Goal: Task Accomplishment & Management: Use online tool/utility

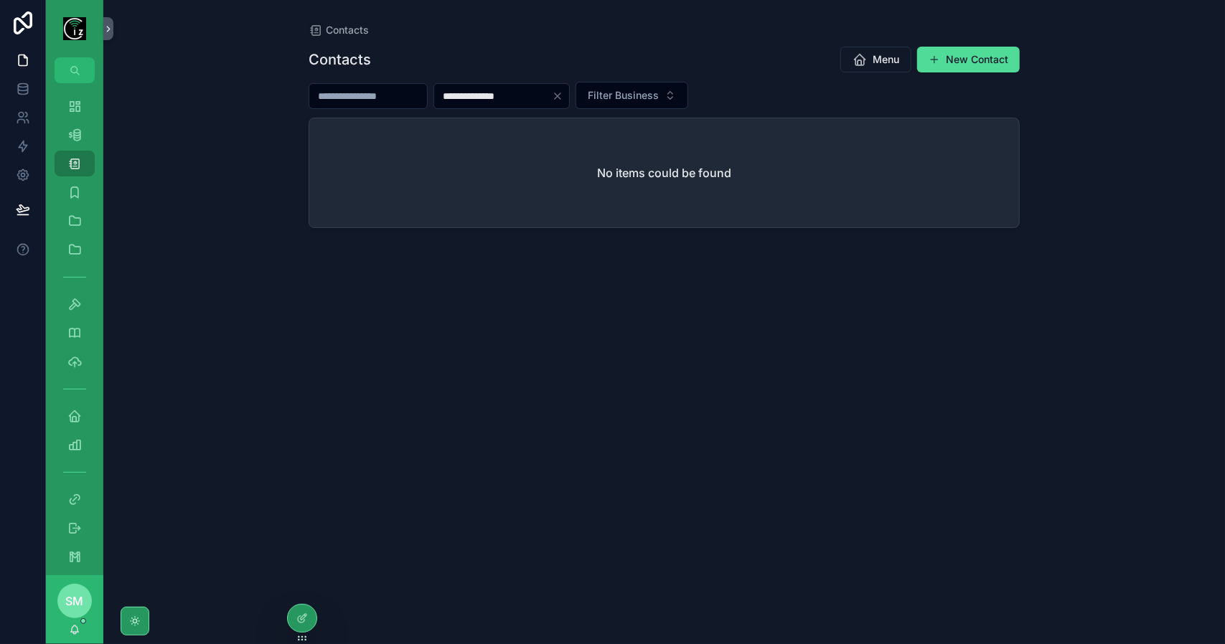
click at [482, 98] on input "**********" at bounding box center [493, 96] width 118 height 20
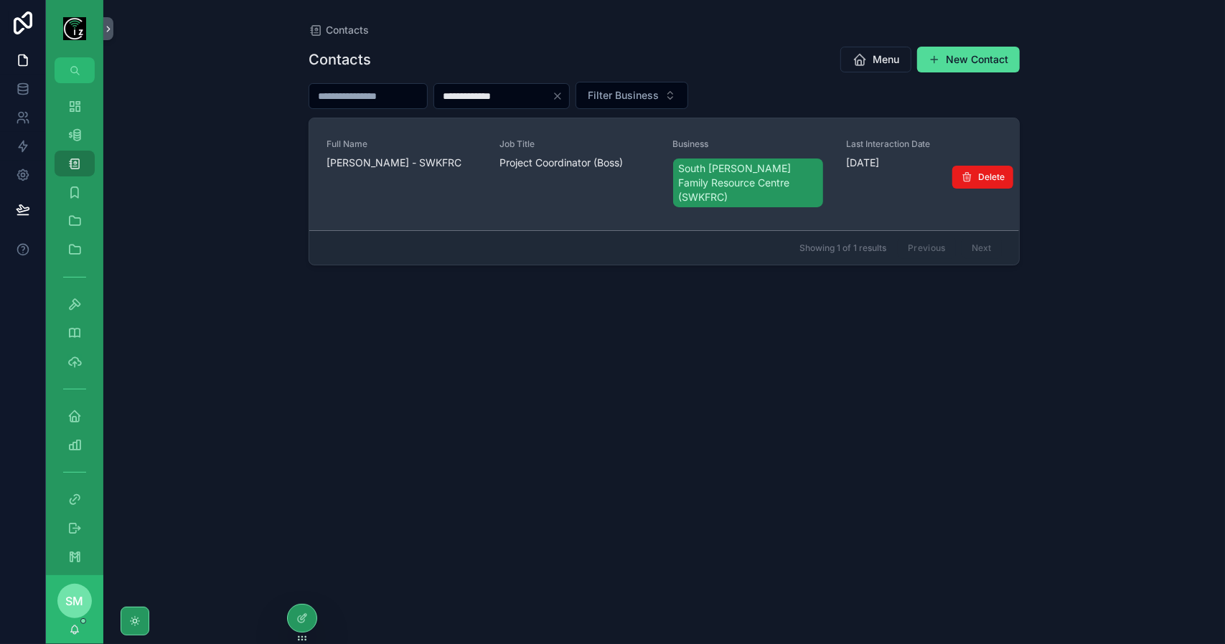
type input "**********"
click at [419, 159] on span "[PERSON_NAME] - SWKFRC" at bounding box center [404, 163] width 156 height 14
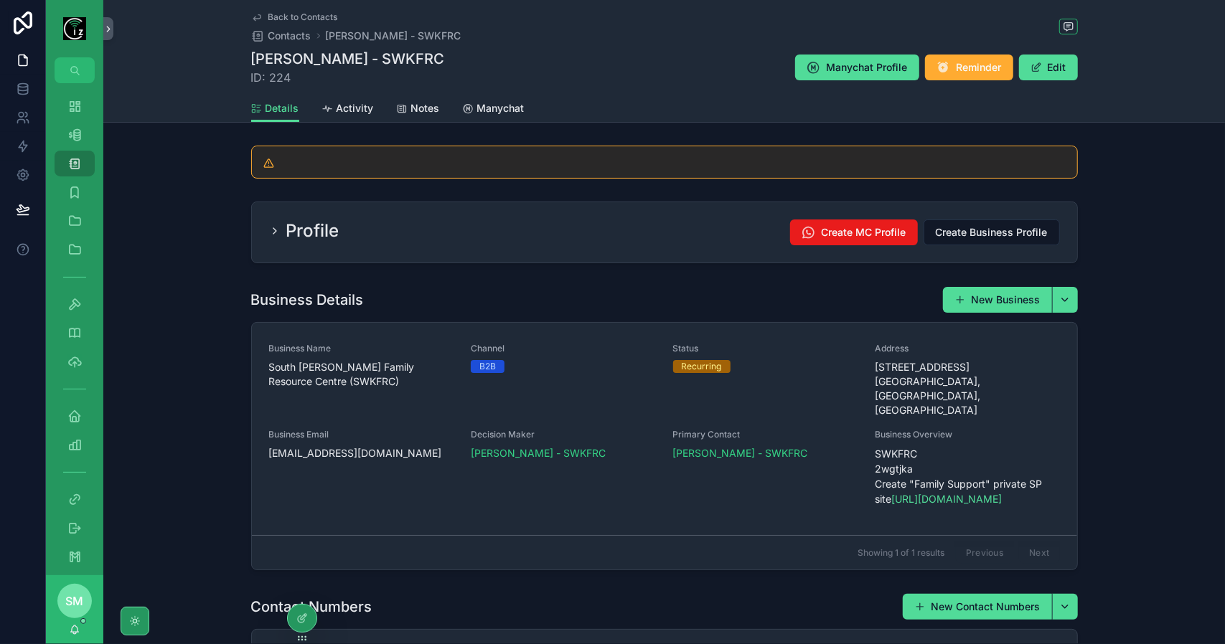
click at [506, 238] on div "Profile Create MC Profile Create Business Profile" at bounding box center [664, 233] width 791 height 26
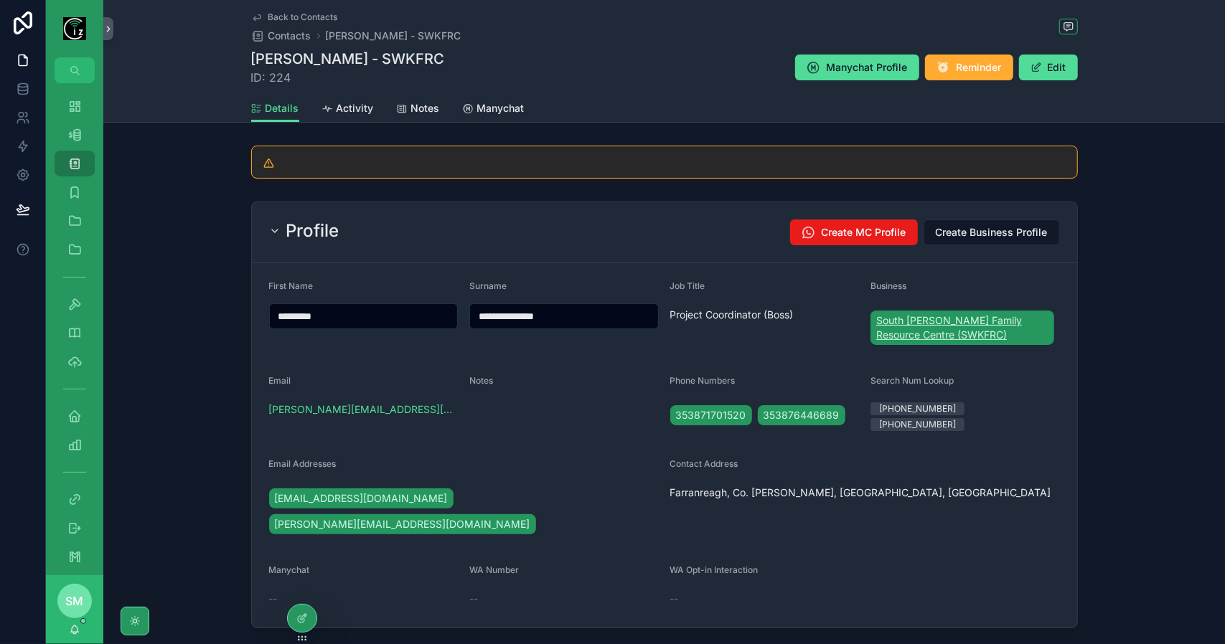
click at [945, 334] on span "South [PERSON_NAME] Family Resource Centre (SWKFRC)" at bounding box center [962, 327] width 172 height 29
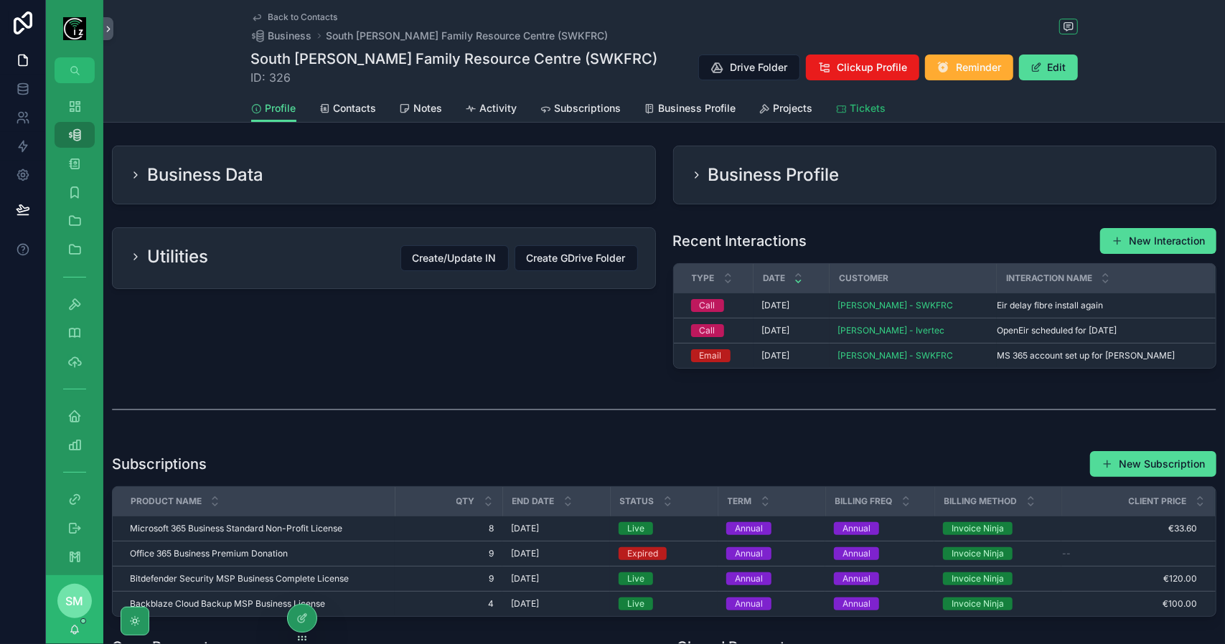
click at [852, 109] on span "Tickets" at bounding box center [868, 108] width 36 height 14
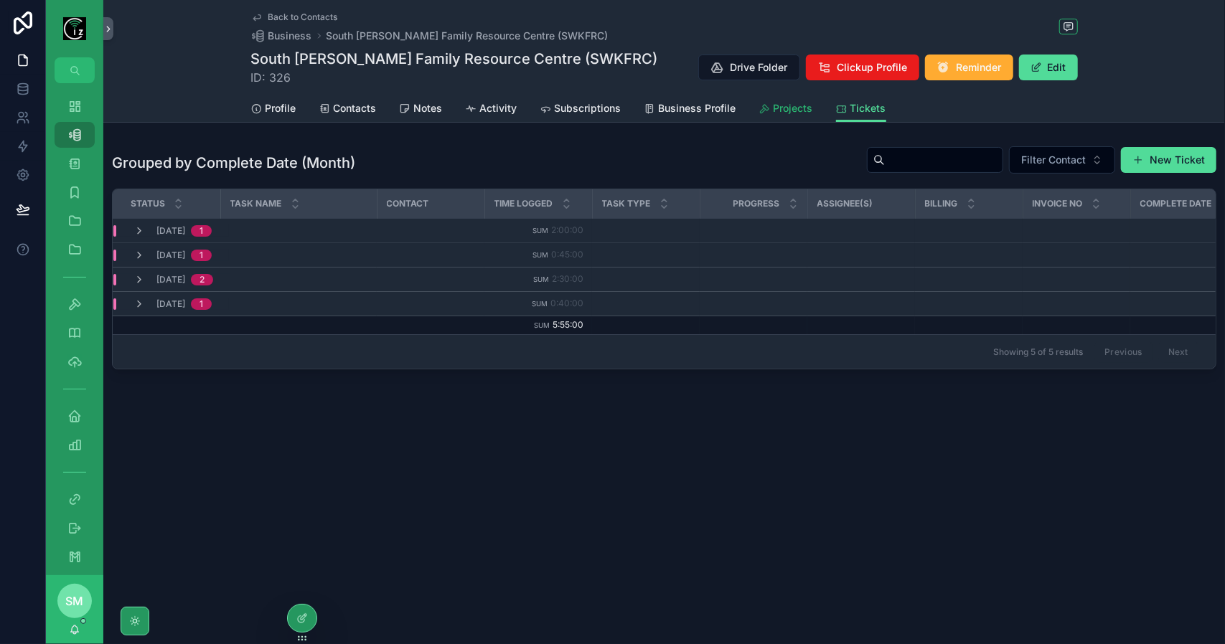
click at [792, 110] on span "Projects" at bounding box center [792, 108] width 39 height 14
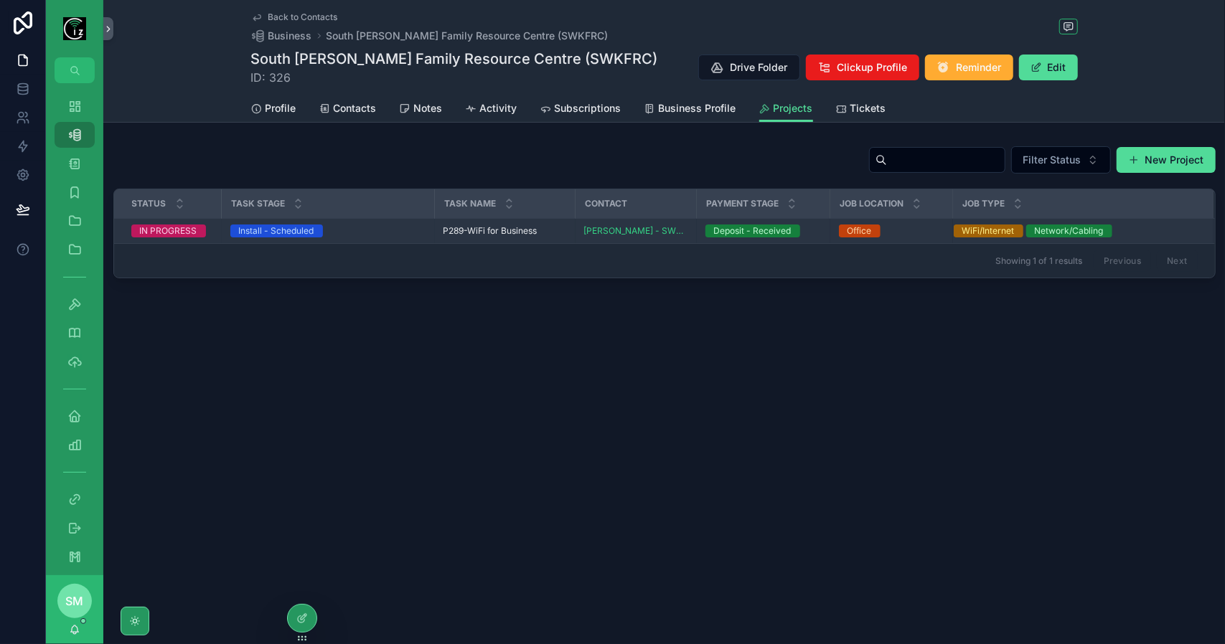
click at [489, 226] on span "P289-WiFi for Business" at bounding box center [490, 230] width 94 height 11
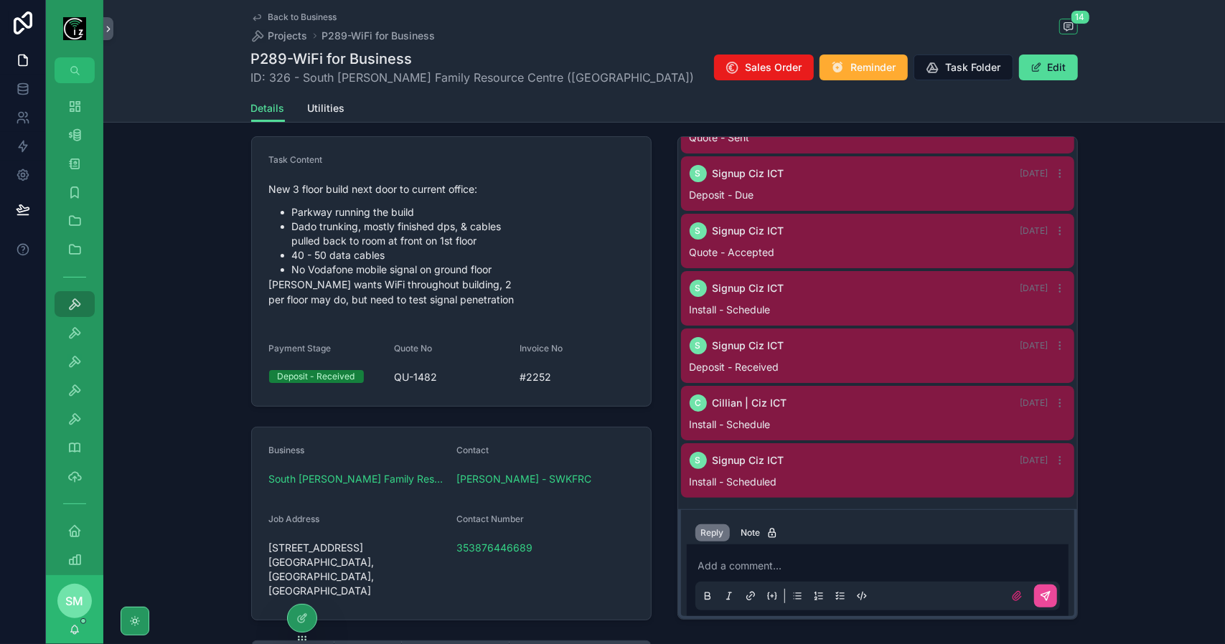
scroll to position [72, 0]
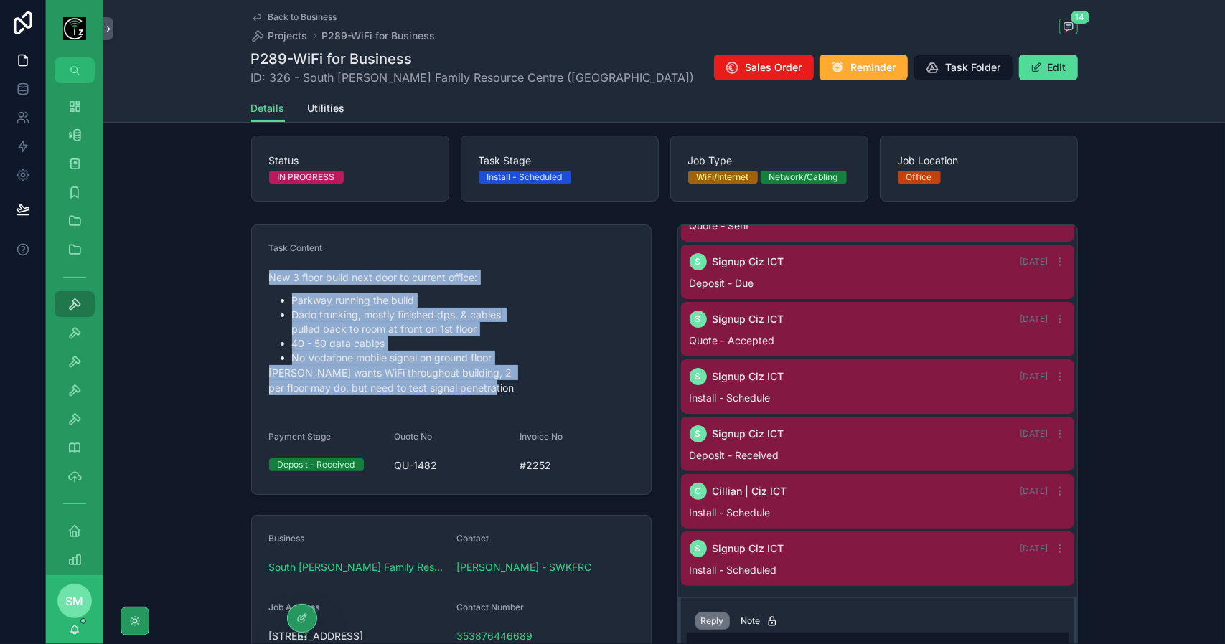
drag, startPoint x: 498, startPoint y: 389, endPoint x: 255, endPoint y: 274, distance: 268.3
click at [255, 274] on form "Task Content New 3 floor build next door to current office: Parkway running the…" at bounding box center [451, 359] width 399 height 269
click at [441, 359] on li "No Vodafone mobile signal on ground floor" at bounding box center [462, 358] width 341 height 14
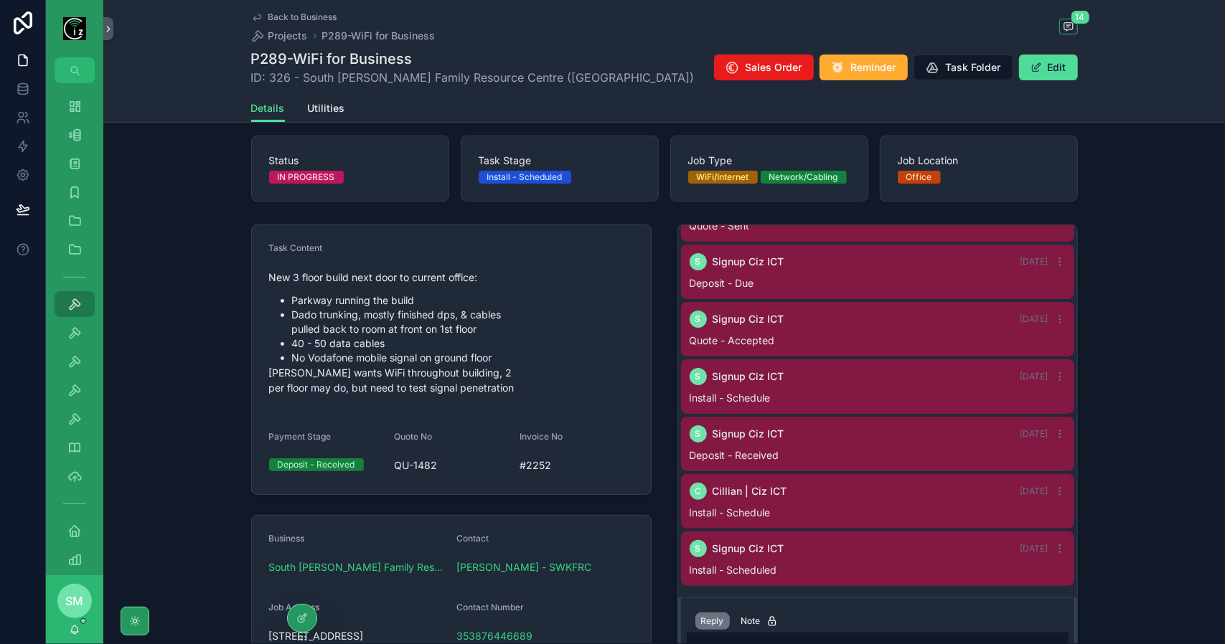
drag, startPoint x: 505, startPoint y: 383, endPoint x: 498, endPoint y: 384, distance: 7.2
click at [498, 384] on p "[PERSON_NAME] wants WiFi throughout building, 2 per floor may do, but need to t…" at bounding box center [451, 380] width 364 height 30
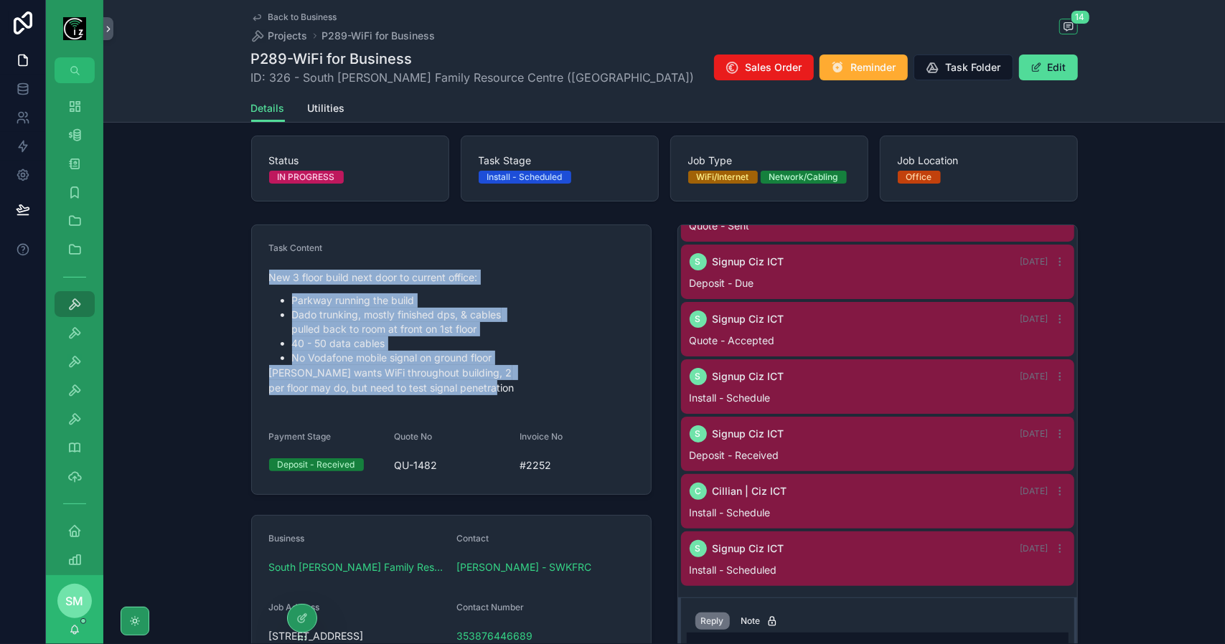
drag, startPoint x: 498, startPoint y: 384, endPoint x: 252, endPoint y: 274, distance: 269.4
click at [252, 274] on form "Task Content New 3 floor build next door to current office: Parkway running the…" at bounding box center [451, 359] width 399 height 269
click at [459, 365] on p "[PERSON_NAME] wants WiFi throughout building, 2 per floor may do, but need to t…" at bounding box center [451, 380] width 364 height 30
drag, startPoint x: 495, startPoint y: 388, endPoint x: 248, endPoint y: 275, distance: 271.3
click at [252, 275] on form "Task Content New 3 floor build next door to current office: Parkway running the…" at bounding box center [451, 359] width 399 height 269
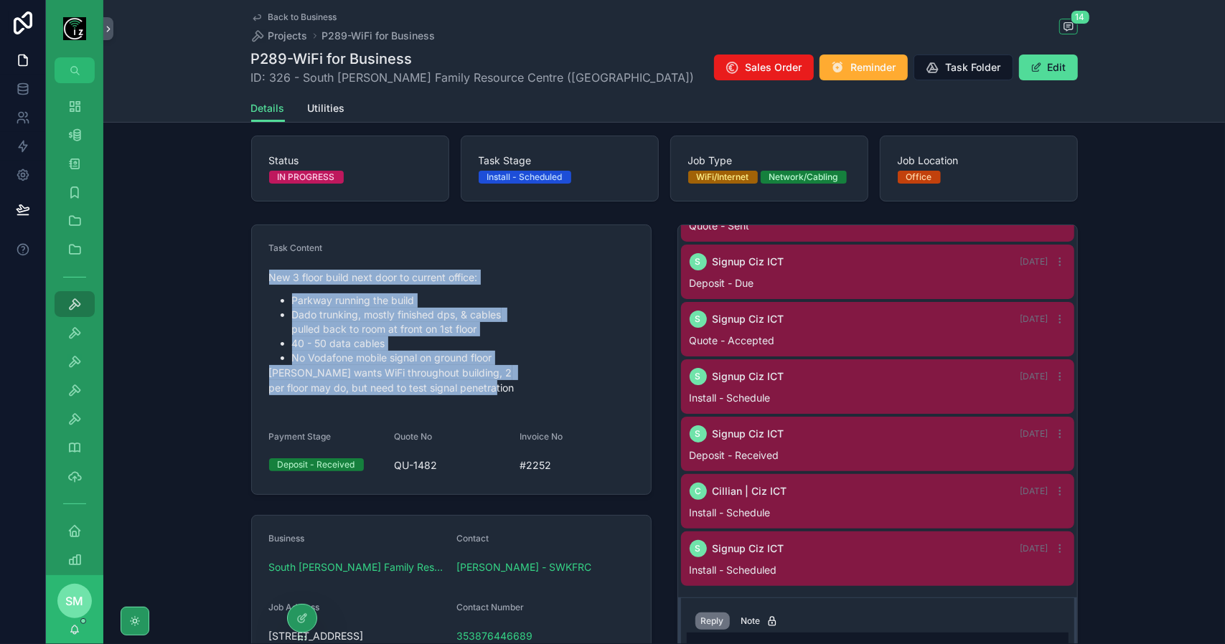
click at [445, 347] on li "40 - 50 data cables" at bounding box center [462, 343] width 341 height 14
drag, startPoint x: 506, startPoint y: 391, endPoint x: 250, endPoint y: 274, distance: 281.5
click at [252, 274] on form "Task Content New 3 floor build next door to current office: Parkway running the…" at bounding box center [451, 359] width 399 height 269
click at [447, 357] on li "No Vodafone mobile signal on ground floor" at bounding box center [462, 358] width 341 height 14
drag, startPoint x: 506, startPoint y: 395, endPoint x: 251, endPoint y: 273, distance: 283.0
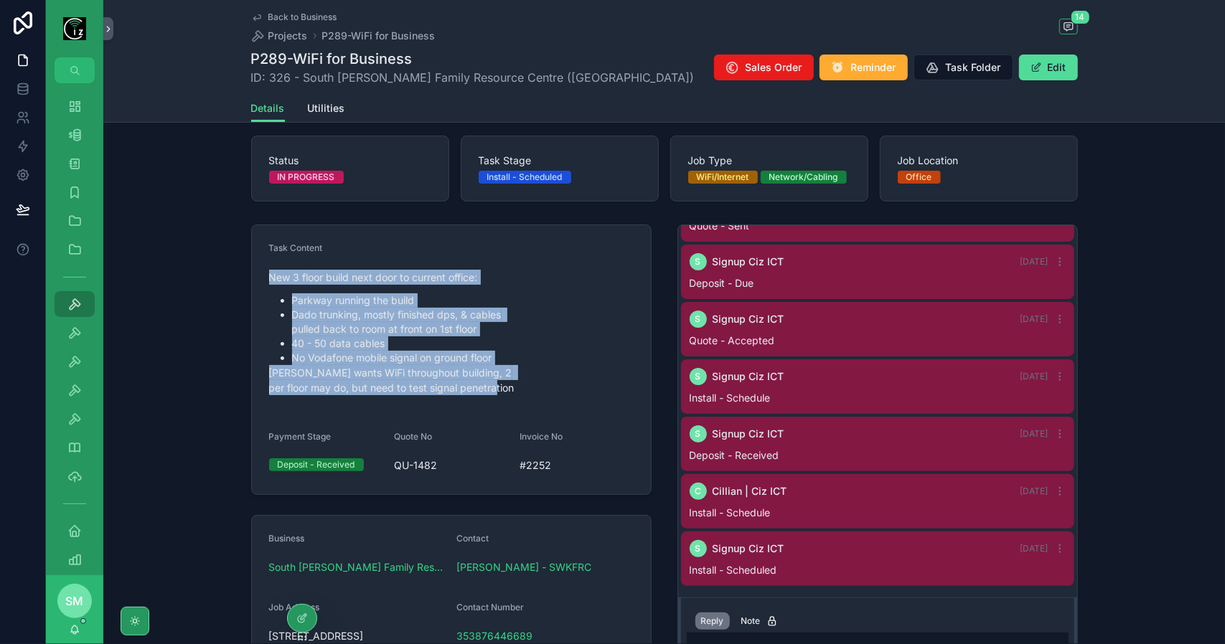
click at [252, 273] on form "Task Content New 3 floor build next door to current office: Parkway running the…" at bounding box center [451, 359] width 399 height 269
click at [443, 357] on li "No Vodafone mobile signal on ground floor" at bounding box center [462, 358] width 341 height 14
drag, startPoint x: 508, startPoint y: 390, endPoint x: 247, endPoint y: 269, distance: 286.9
click at [252, 269] on form "Task Content New 3 floor build next door to current office: Parkway running the…" at bounding box center [451, 359] width 399 height 269
click at [437, 332] on li "Dado trunking, mostly finished dps, & cables pulled back to room at front on 1s…" at bounding box center [462, 322] width 341 height 29
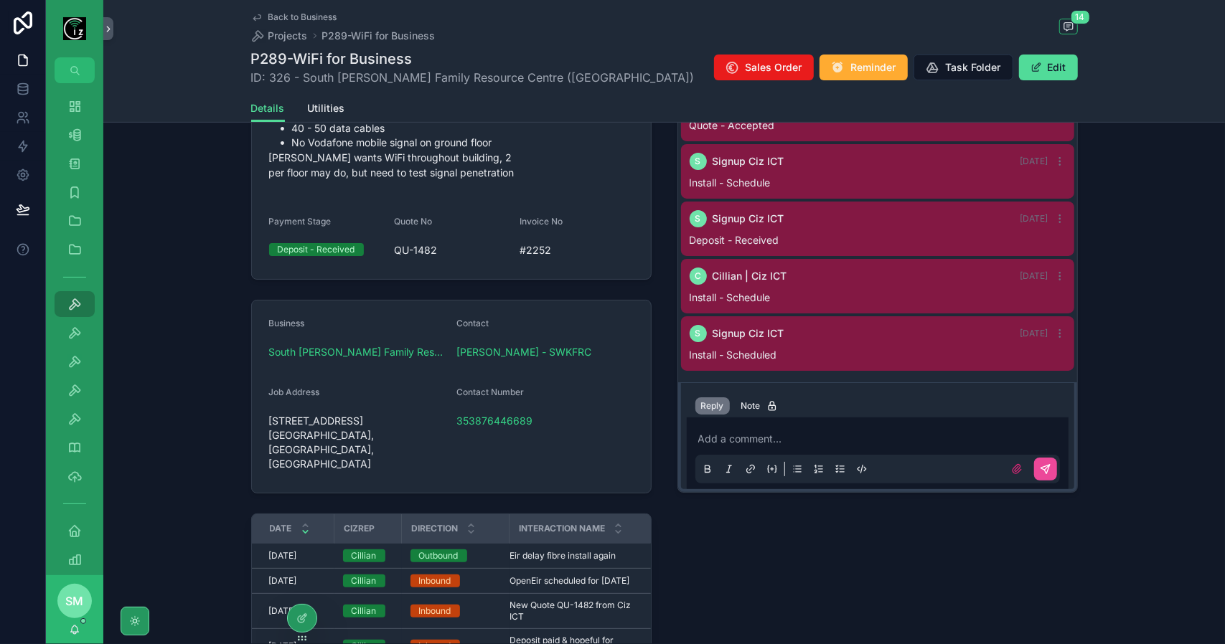
scroll to position [0, 0]
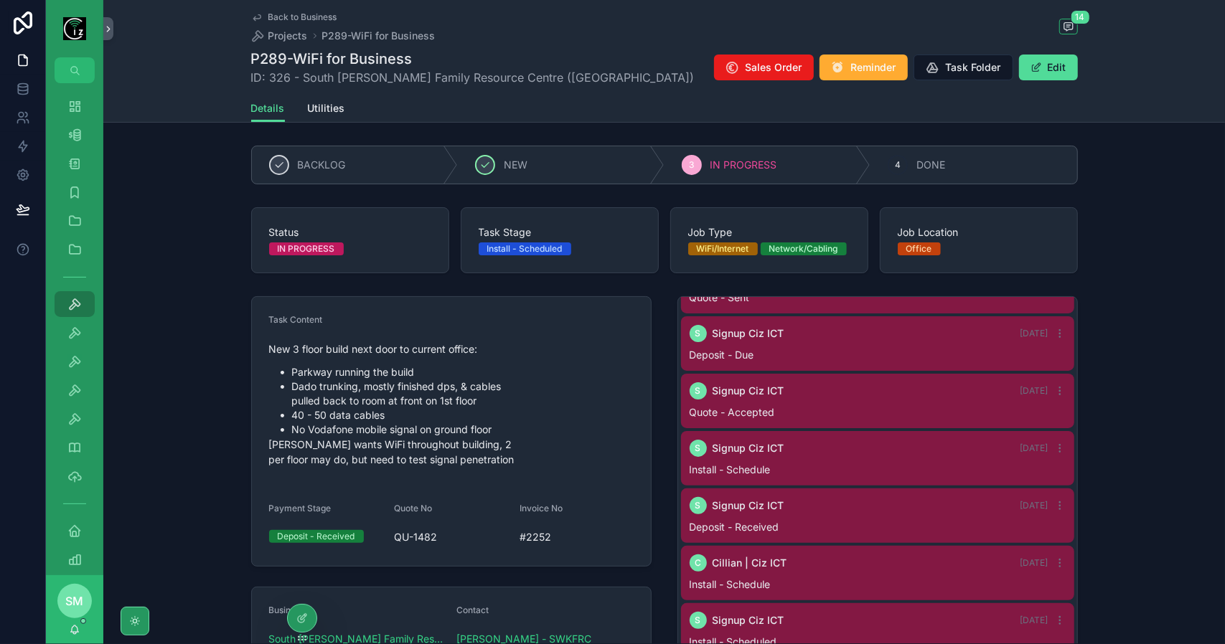
click at [313, 14] on span "Back to Business" at bounding box center [302, 16] width 69 height 11
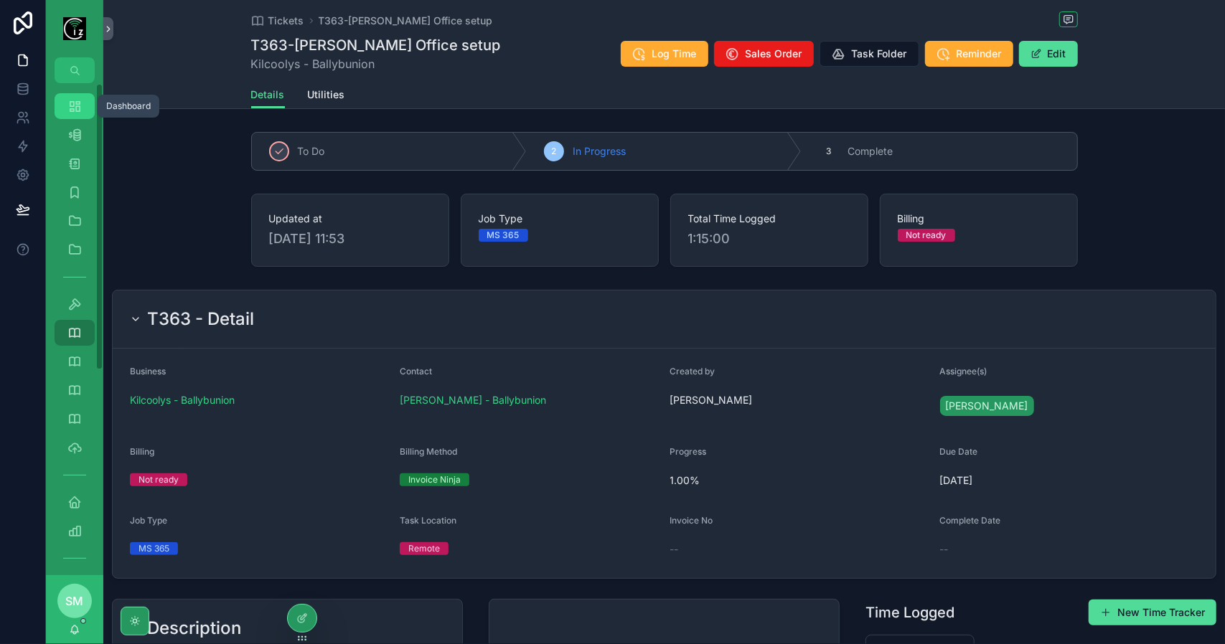
click at [86, 108] on link "Dashboard" at bounding box center [75, 106] width 40 height 26
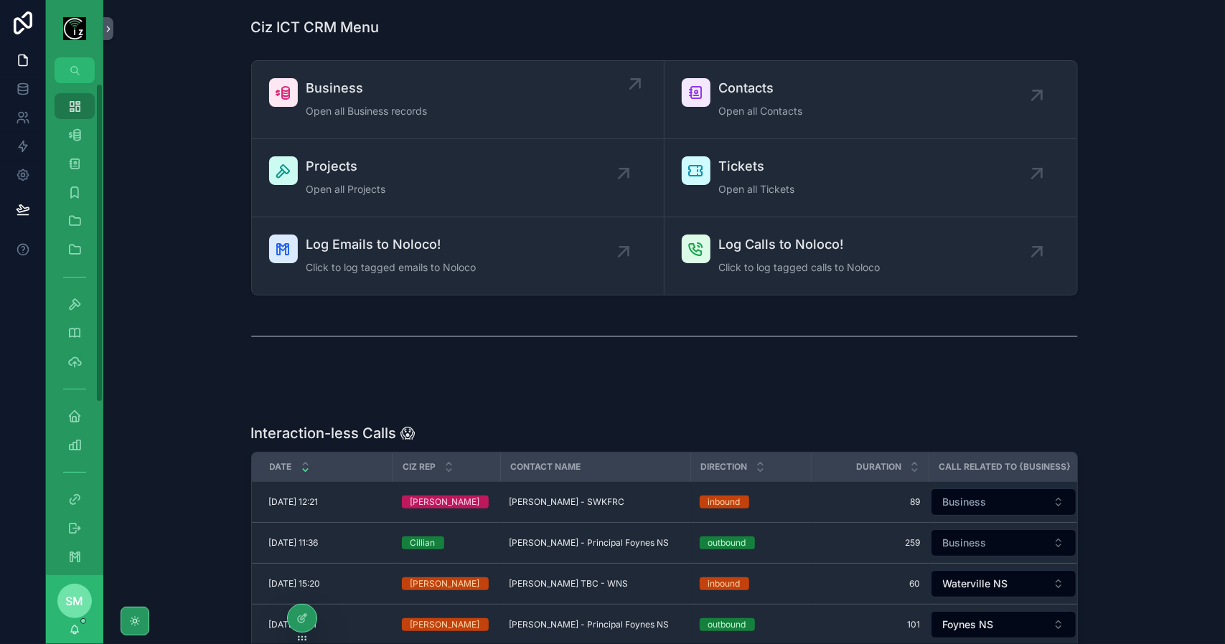
click at [408, 100] on div "Business Open all Business records" at bounding box center [366, 99] width 121 height 43
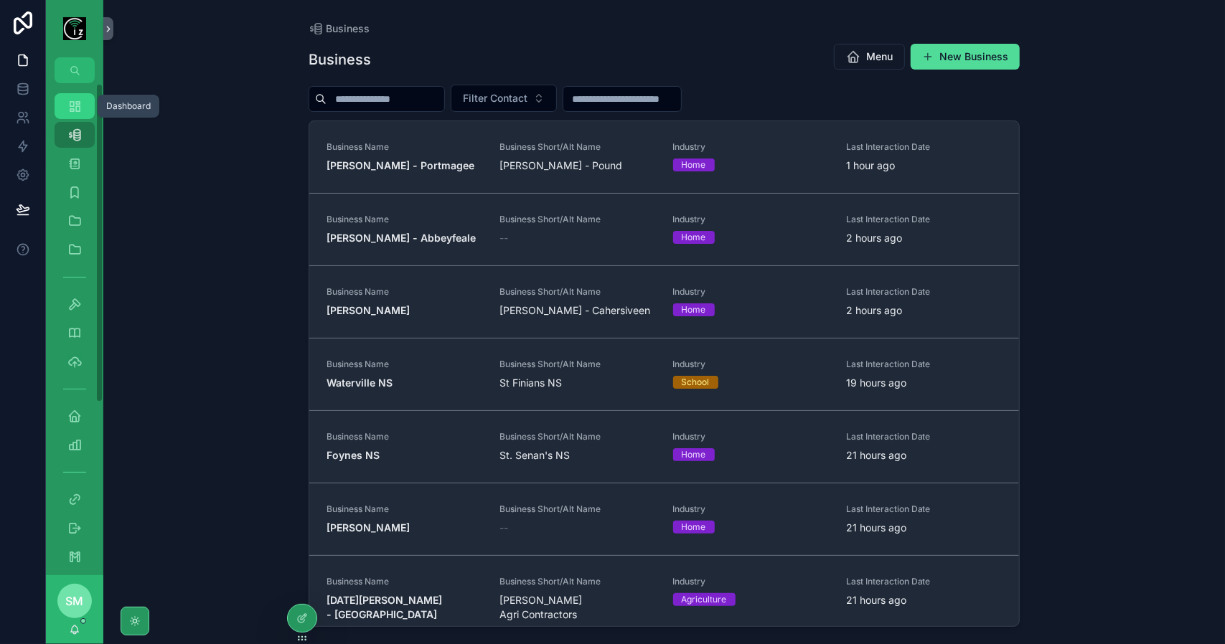
click at [55, 110] on link "Dashboard" at bounding box center [75, 106] width 40 height 26
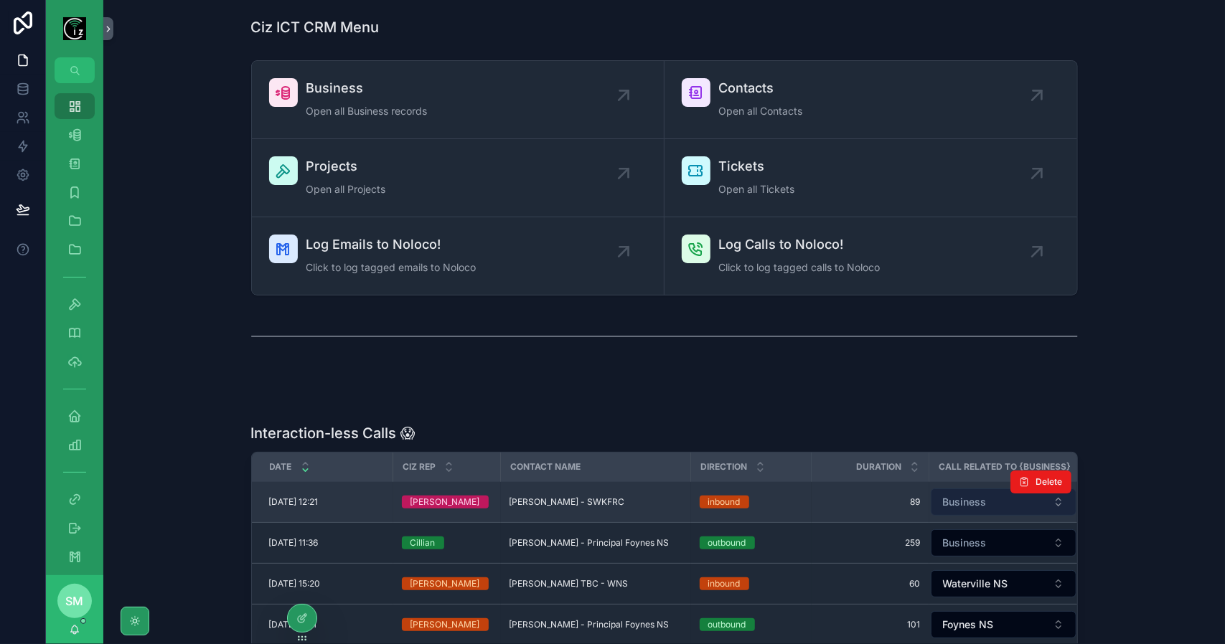
click at [970, 506] on span "Business" at bounding box center [965, 502] width 44 height 14
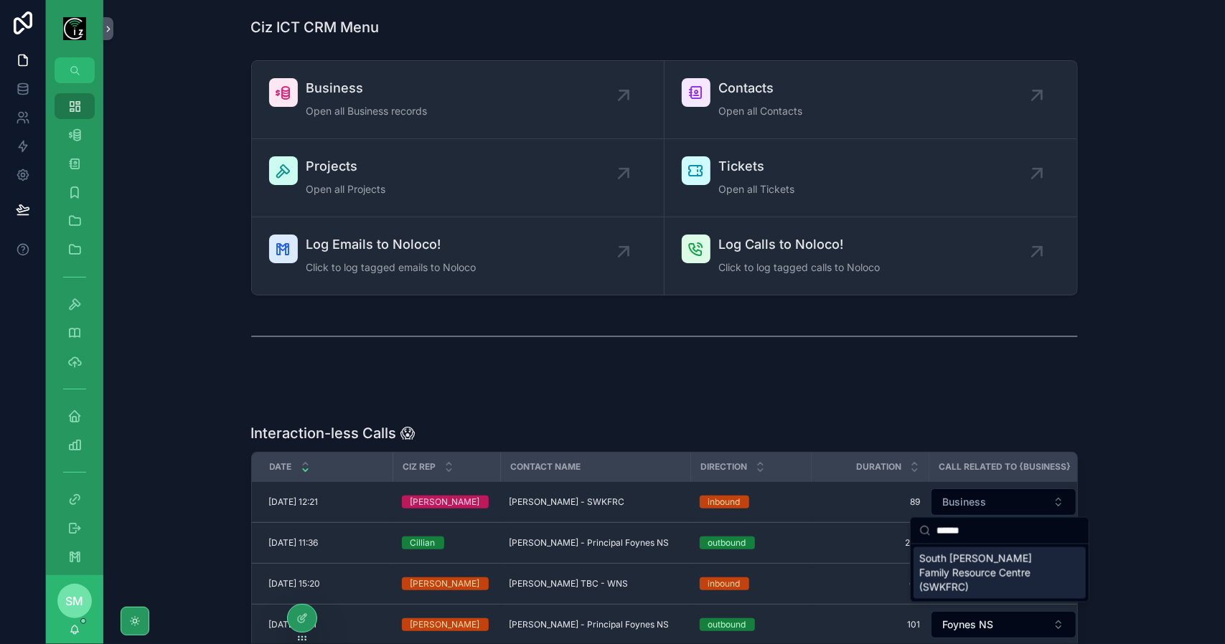
type input "******"
click at [993, 567] on span "South [PERSON_NAME] Family Resource Centre (SWKFRC)" at bounding box center [990, 573] width 143 height 43
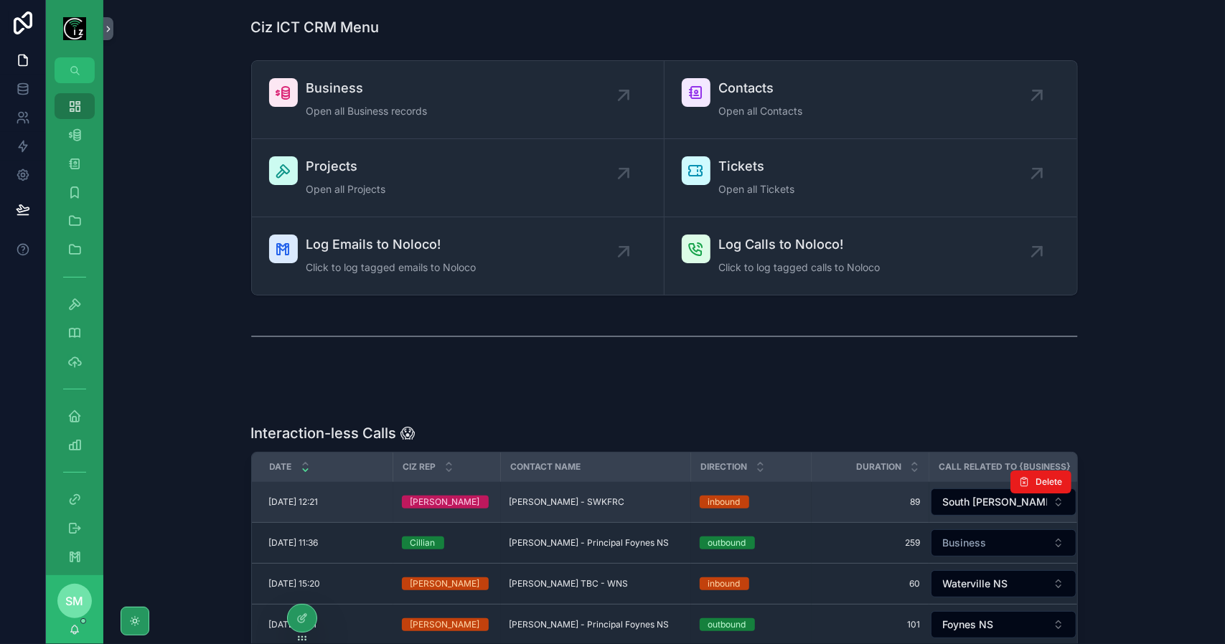
click at [581, 503] on span "[PERSON_NAME] - SWKFRC" at bounding box center [566, 501] width 115 height 11
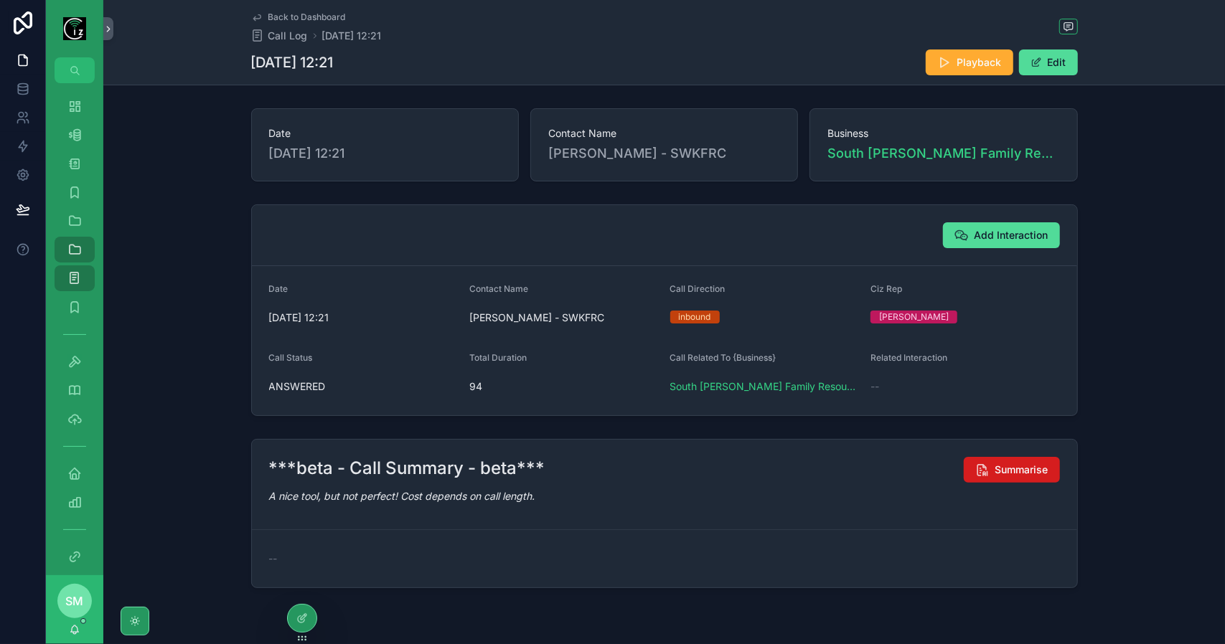
click at [997, 457] on button "Summarise" at bounding box center [1011, 470] width 96 height 26
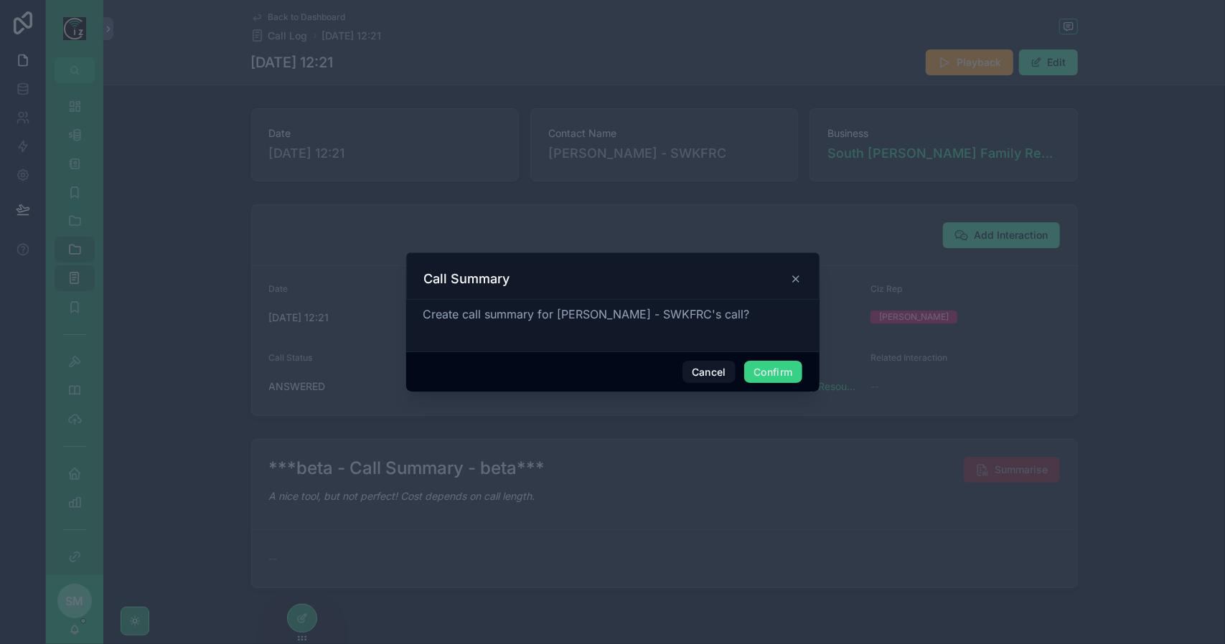
click at [791, 375] on button "Confirm" at bounding box center [772, 372] width 57 height 23
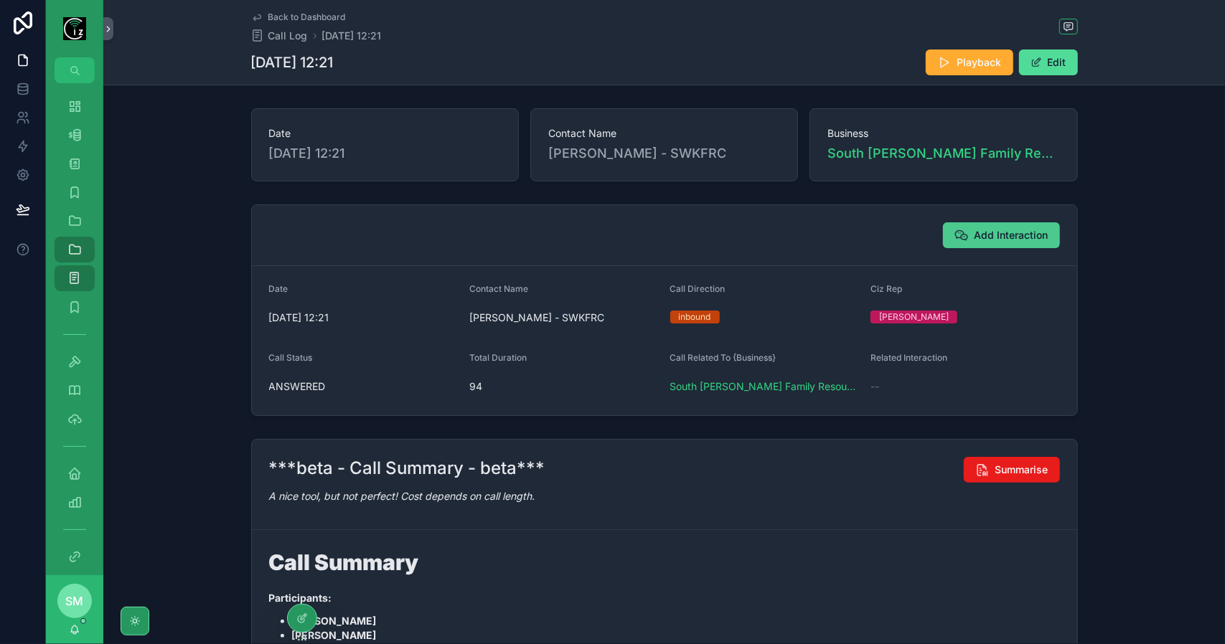
click at [1020, 228] on span "Add Interaction" at bounding box center [1011, 235] width 74 height 14
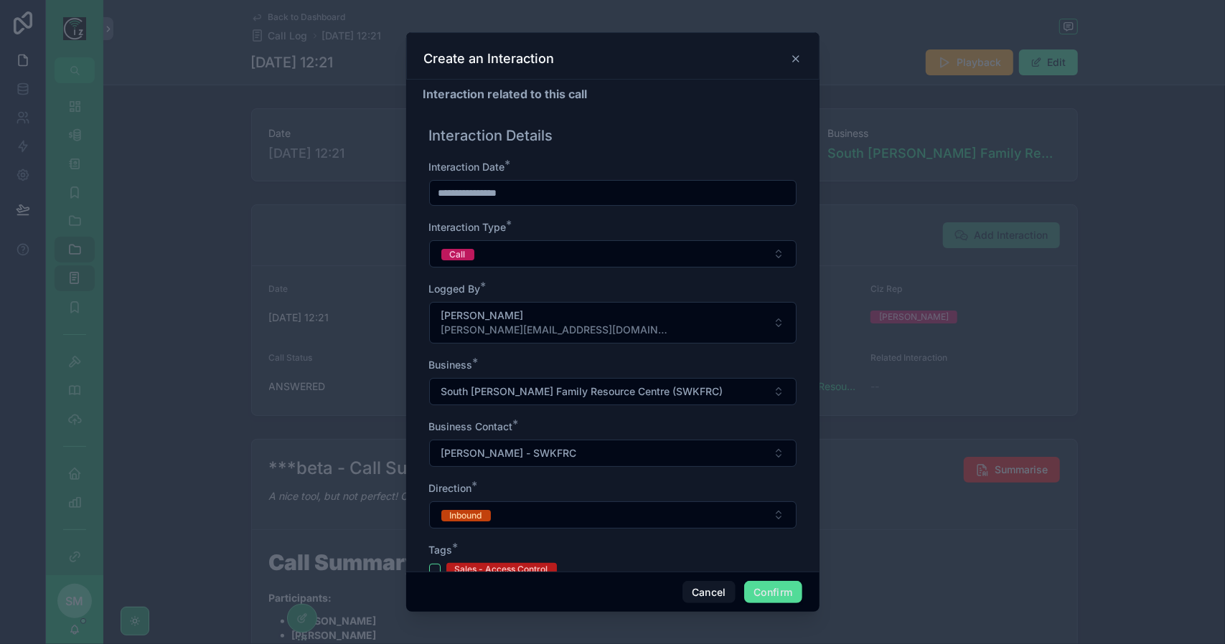
click at [801, 58] on icon at bounding box center [795, 58] width 11 height 11
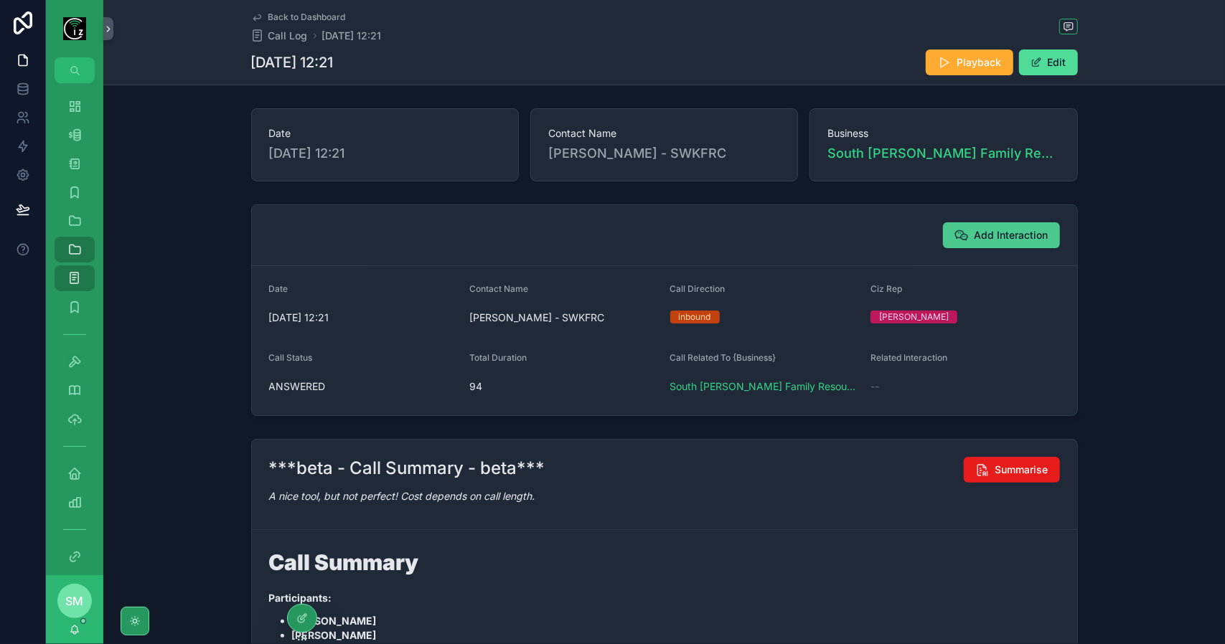
click at [990, 228] on span "Add Interaction" at bounding box center [1011, 235] width 74 height 14
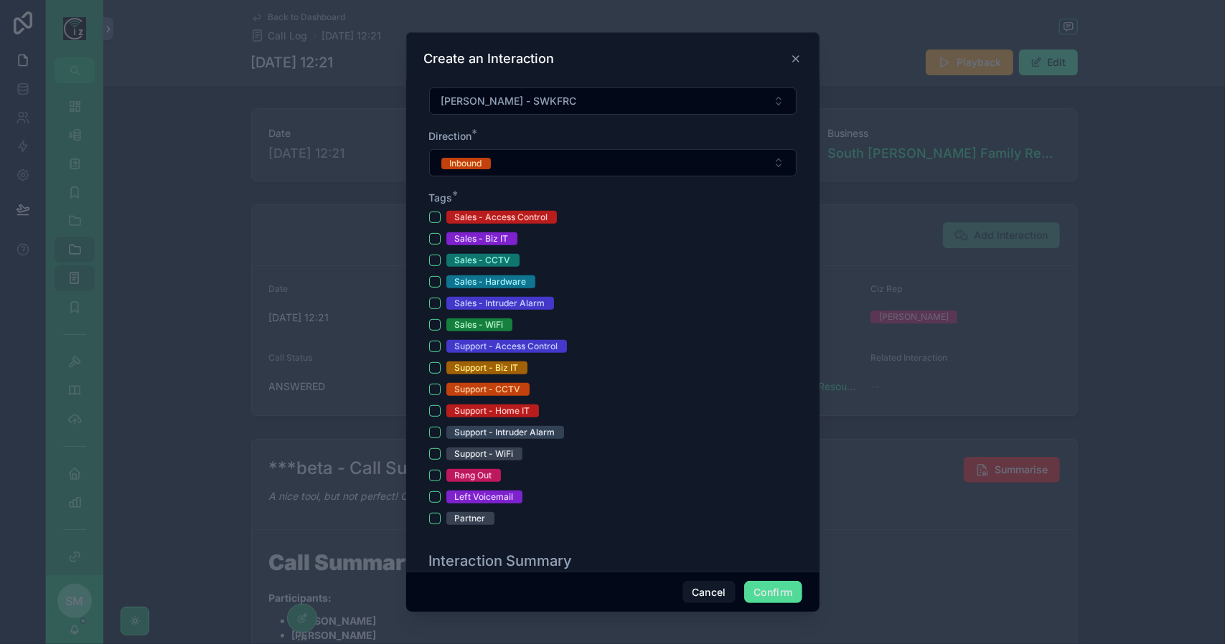
scroll to position [359, 0]
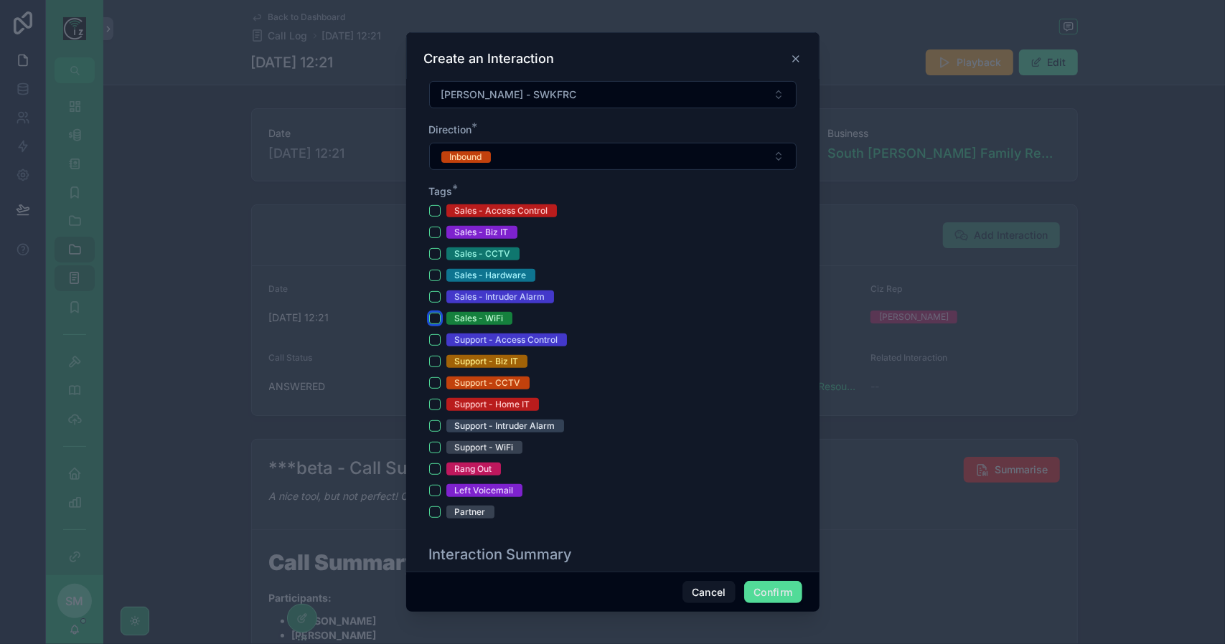
click at [435, 313] on button "Sales - WiFi" at bounding box center [434, 318] width 11 height 11
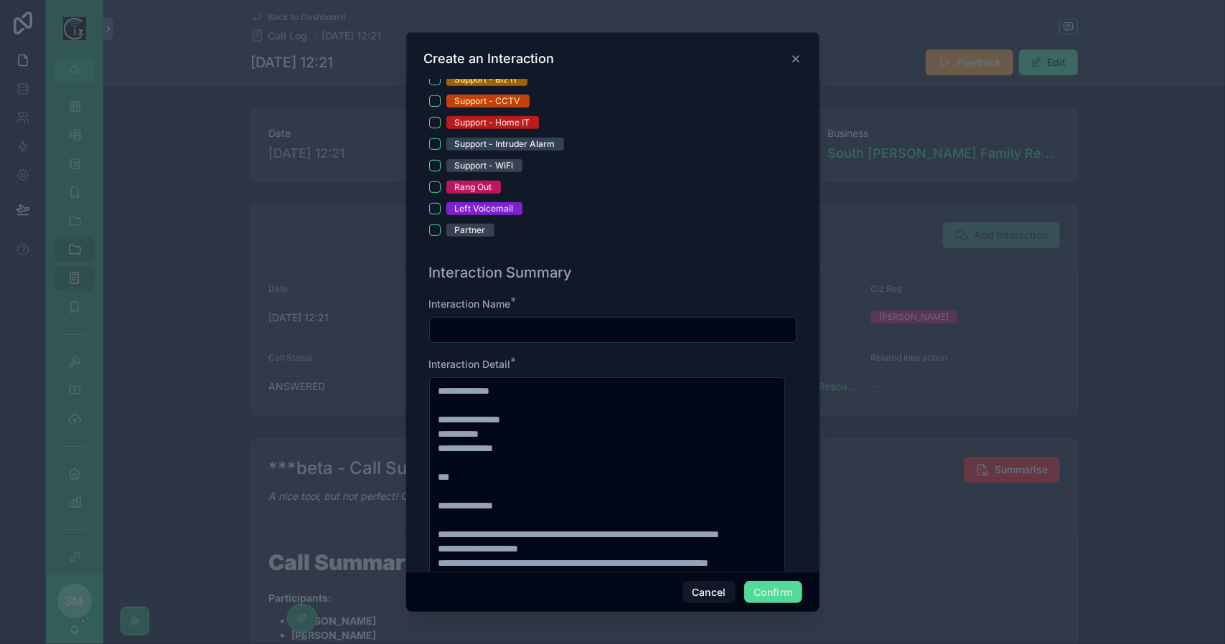
scroll to position [646, 0]
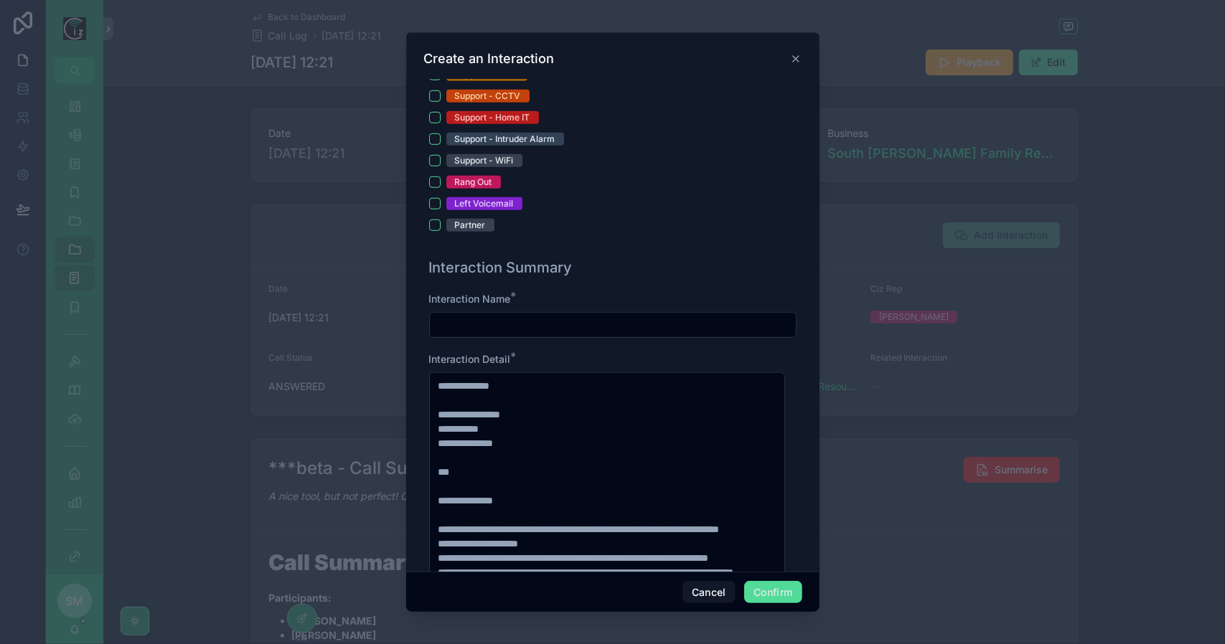
click at [516, 315] on input "text" at bounding box center [613, 325] width 366 height 20
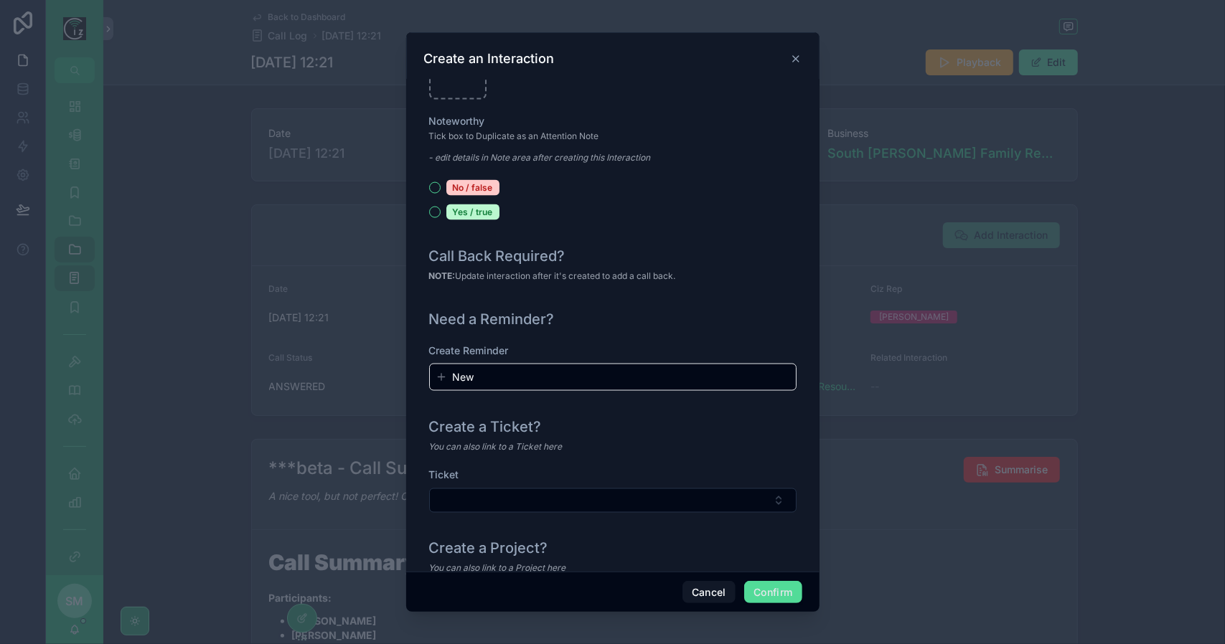
scroll to position [1506, 0]
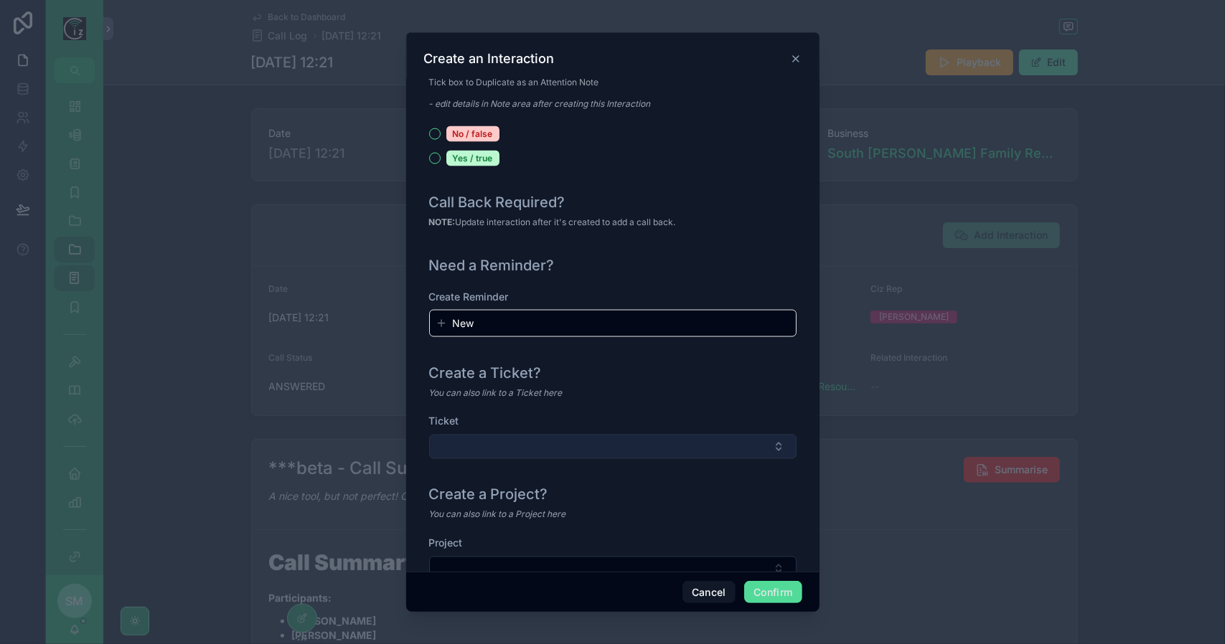
click at [617, 435] on button "Select Button" at bounding box center [612, 447] width 367 height 24
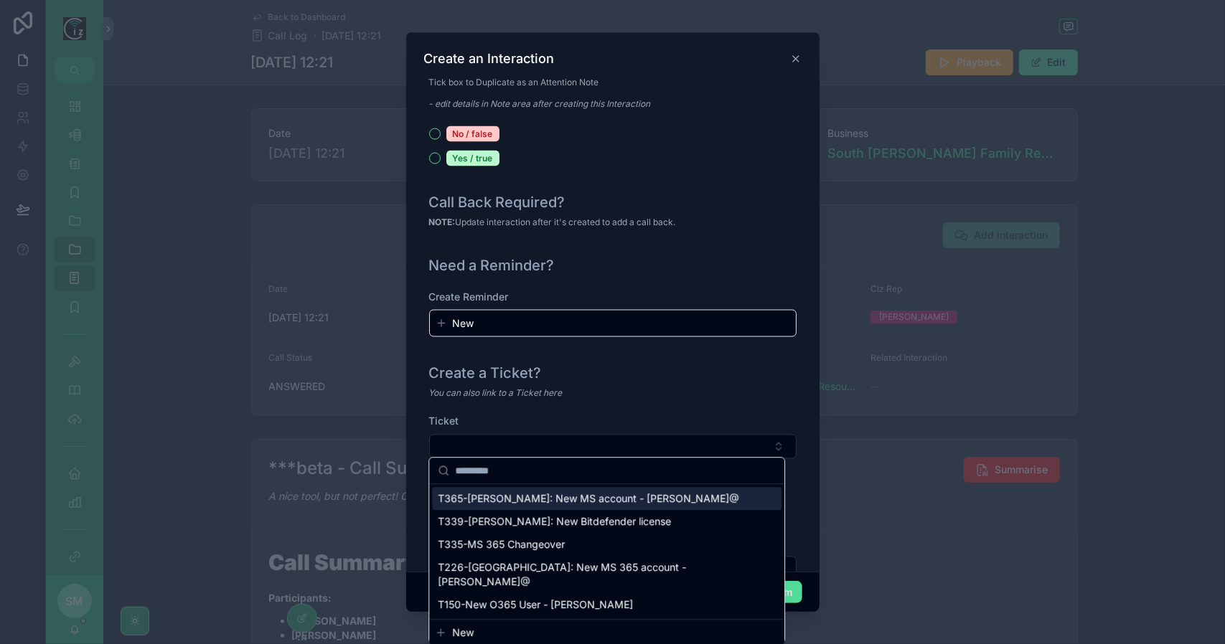
click at [647, 402] on div "Create a Ticket? You can also link to a Ticket here Ticket" at bounding box center [612, 418] width 379 height 122
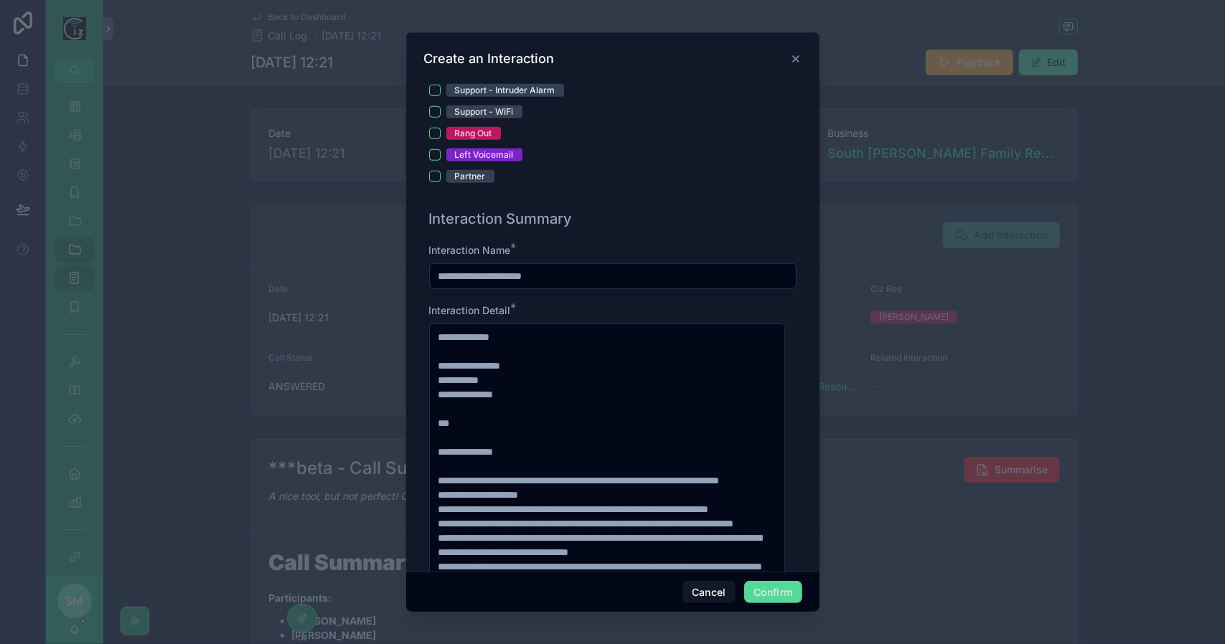
scroll to position [681, 0]
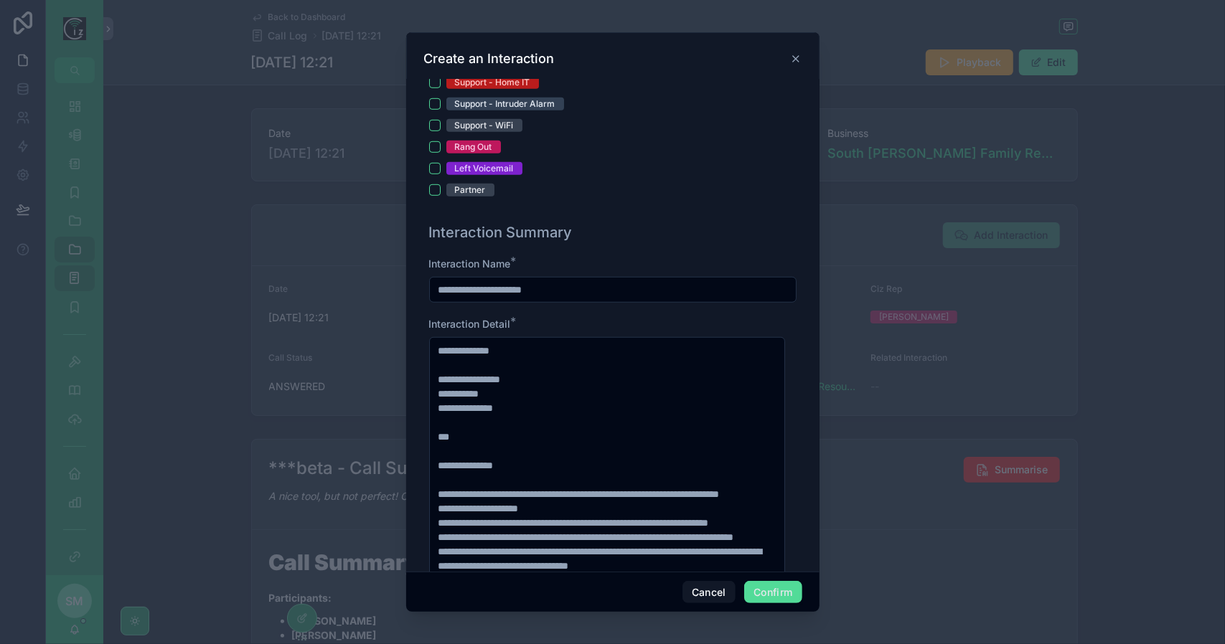
click at [582, 282] on input "**********" at bounding box center [613, 290] width 366 height 20
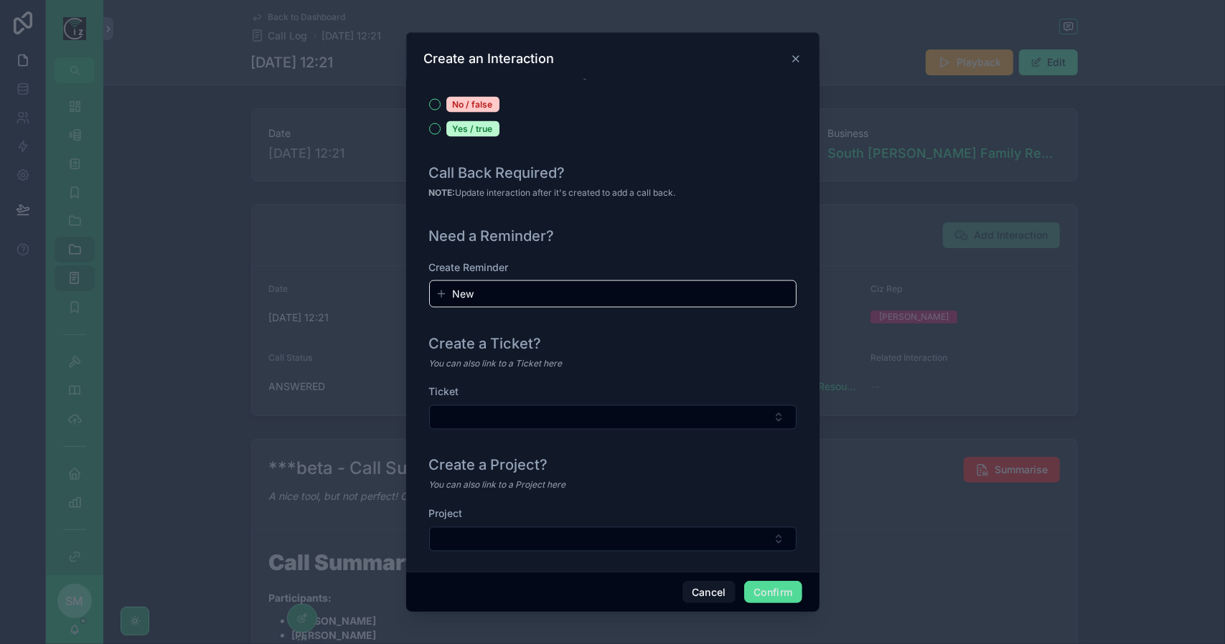
scroll to position [1542, 0]
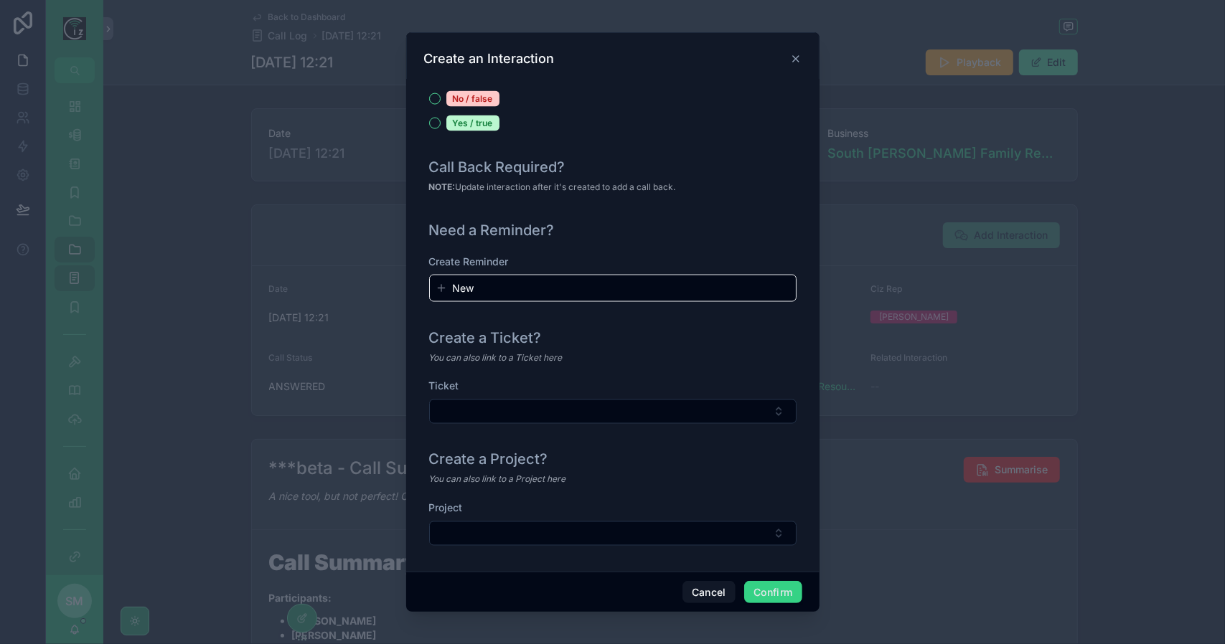
type input "**********"
click at [760, 590] on button "Confirm" at bounding box center [772, 592] width 57 height 23
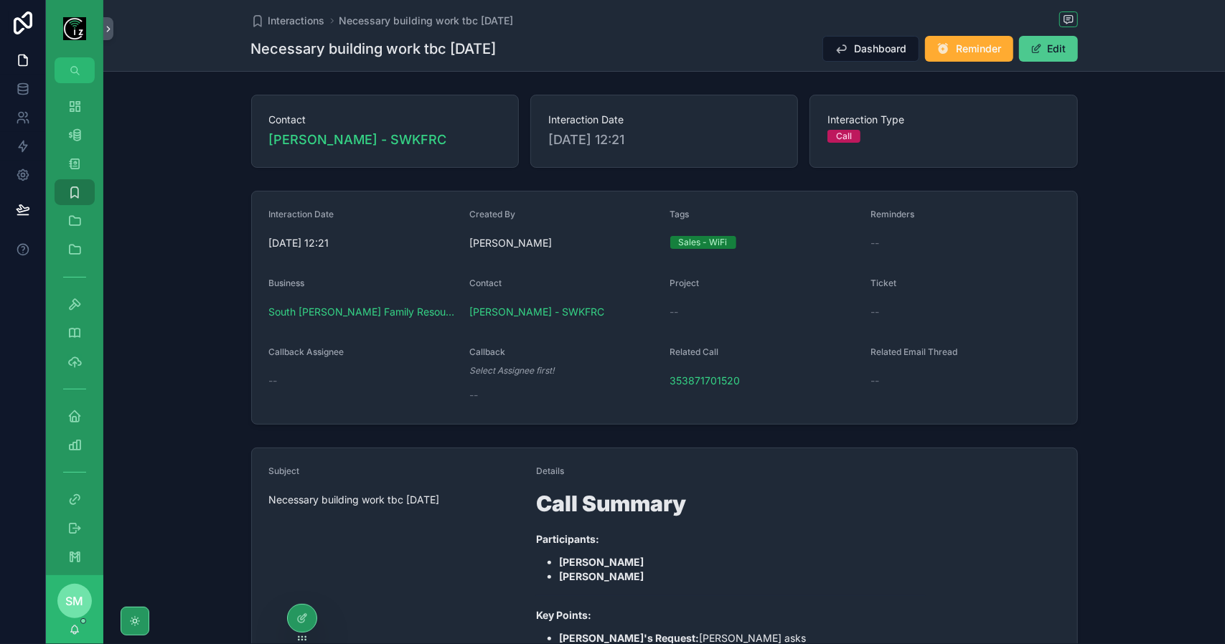
click at [1053, 57] on button "Edit" at bounding box center [1048, 49] width 59 height 26
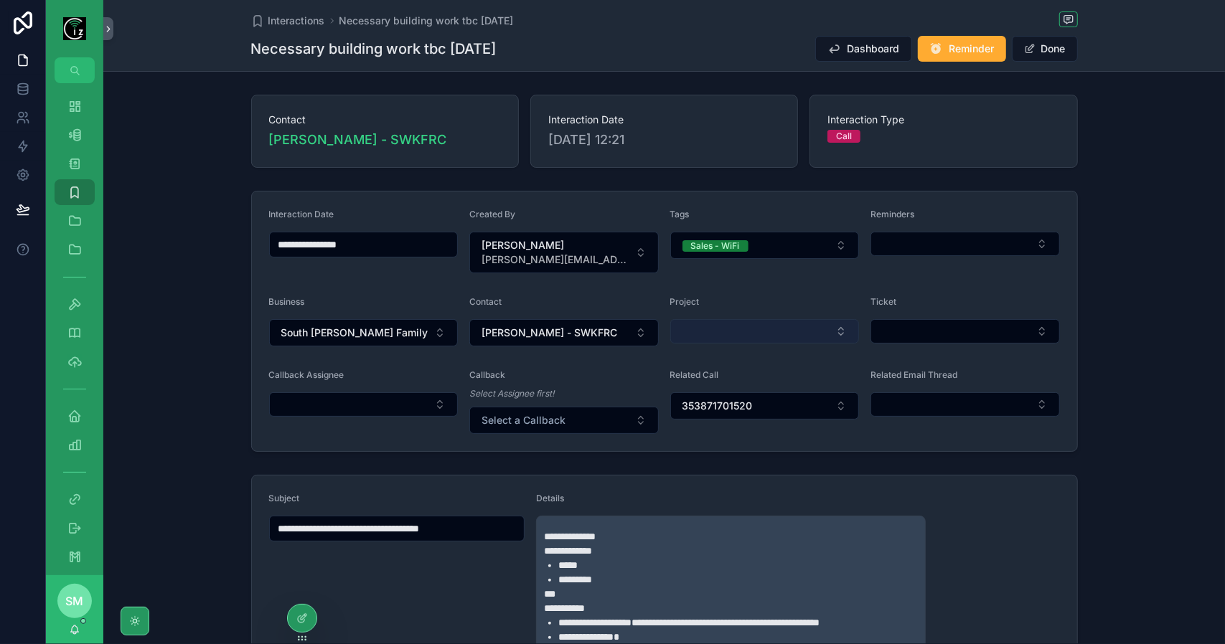
click at [745, 334] on button "Select Button" at bounding box center [764, 331] width 189 height 24
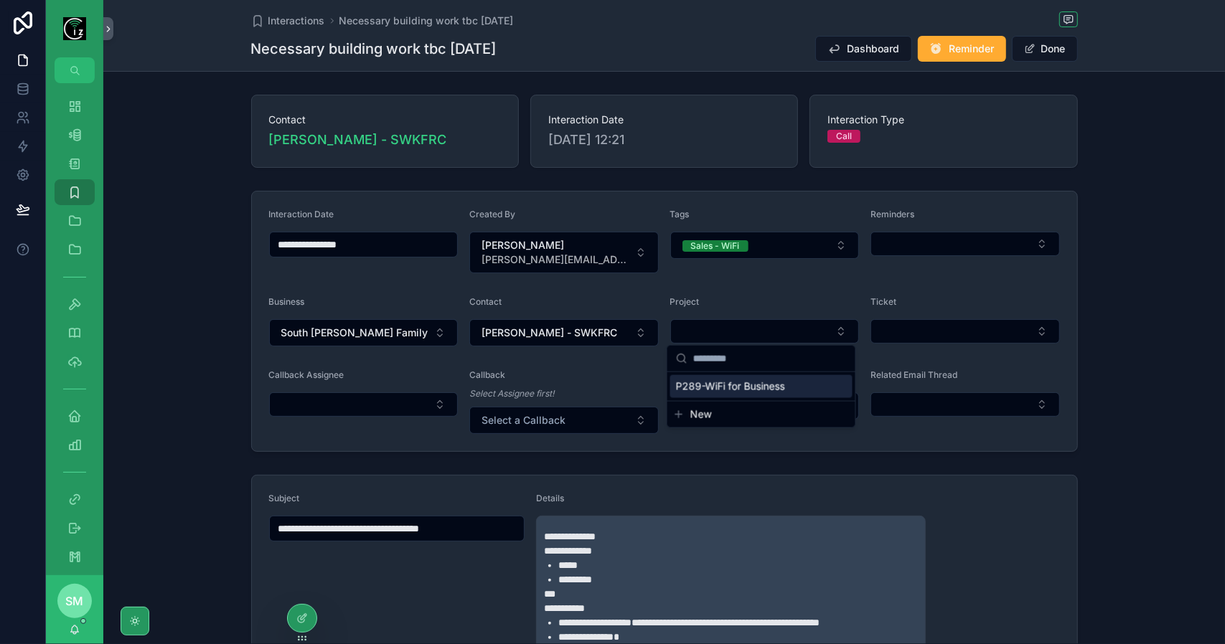
click at [760, 387] on span "P289-WiFi for Business" at bounding box center [730, 386] width 109 height 14
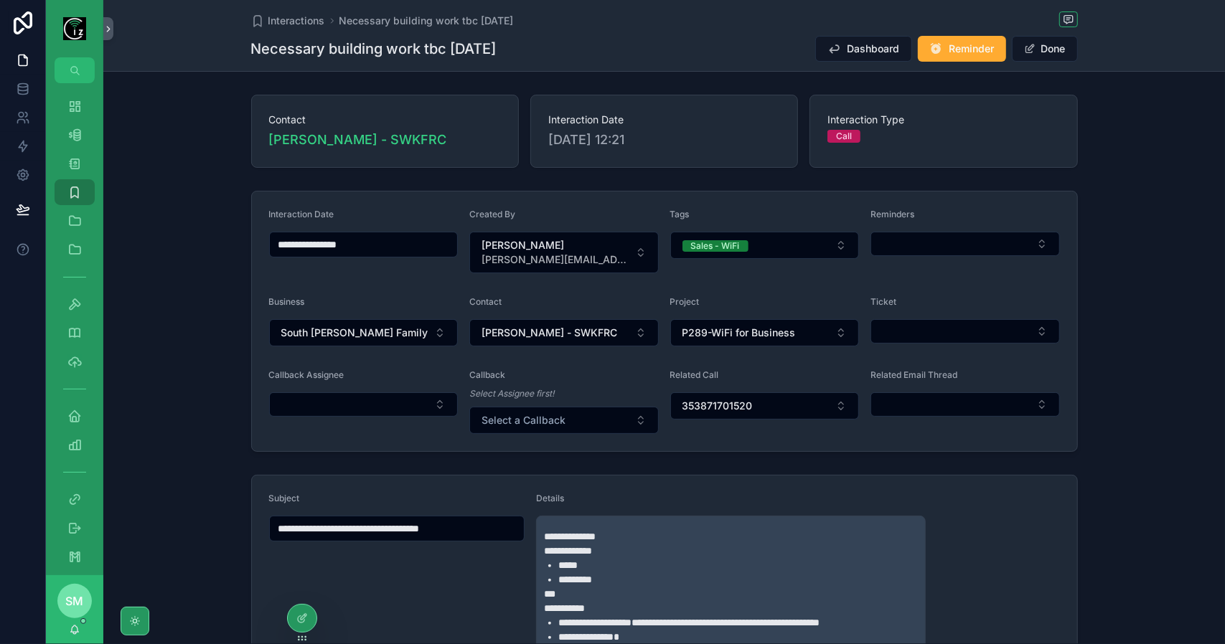
click at [923, 285] on form "**********" at bounding box center [664, 322] width 825 height 260
click at [402, 395] on button "Select Button" at bounding box center [363, 404] width 189 height 24
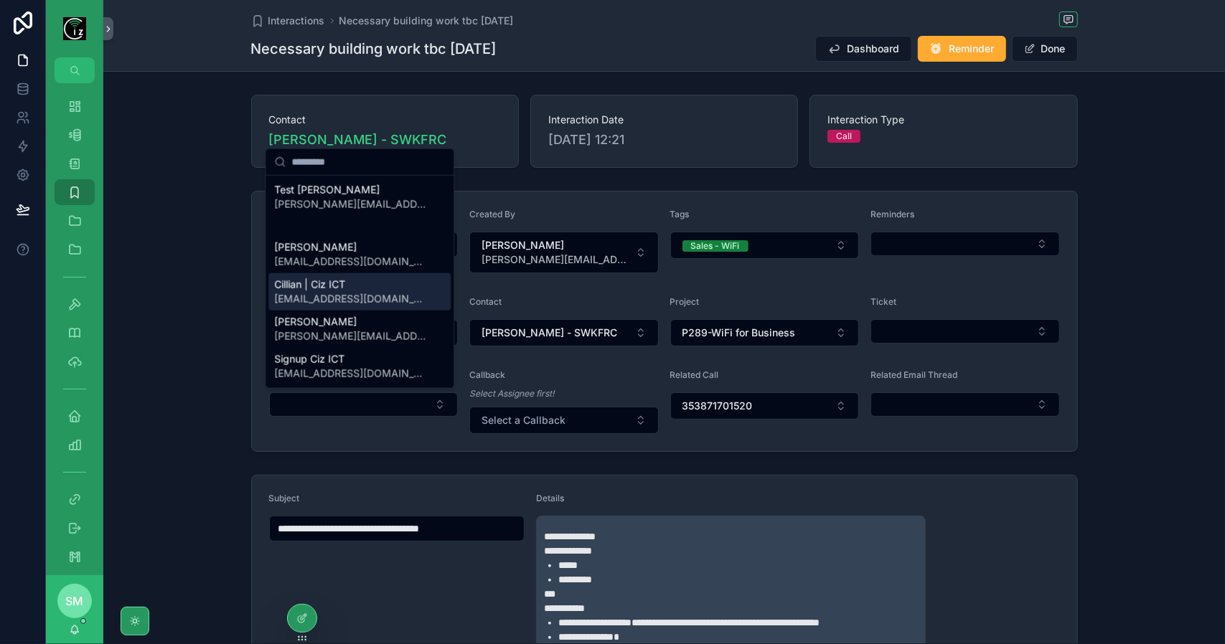
click at [372, 296] on div "Cillian | Ciz ICT cillian@cizict.com" at bounding box center [359, 291] width 182 height 37
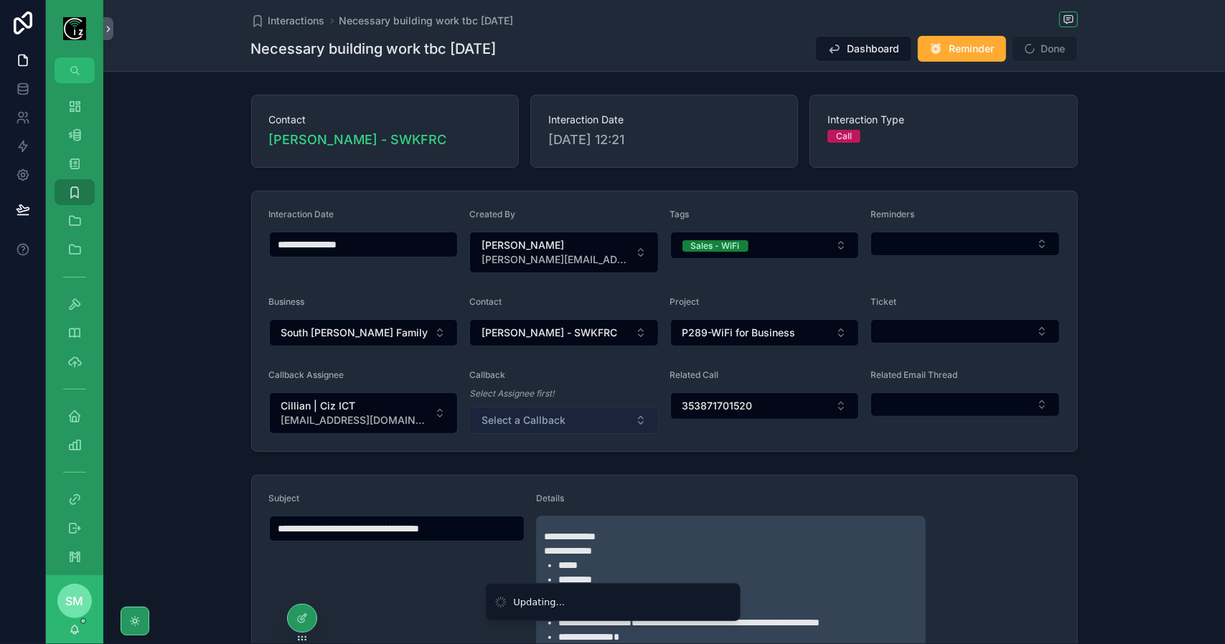
click at [562, 423] on button "Select a Callback" at bounding box center [563, 420] width 189 height 27
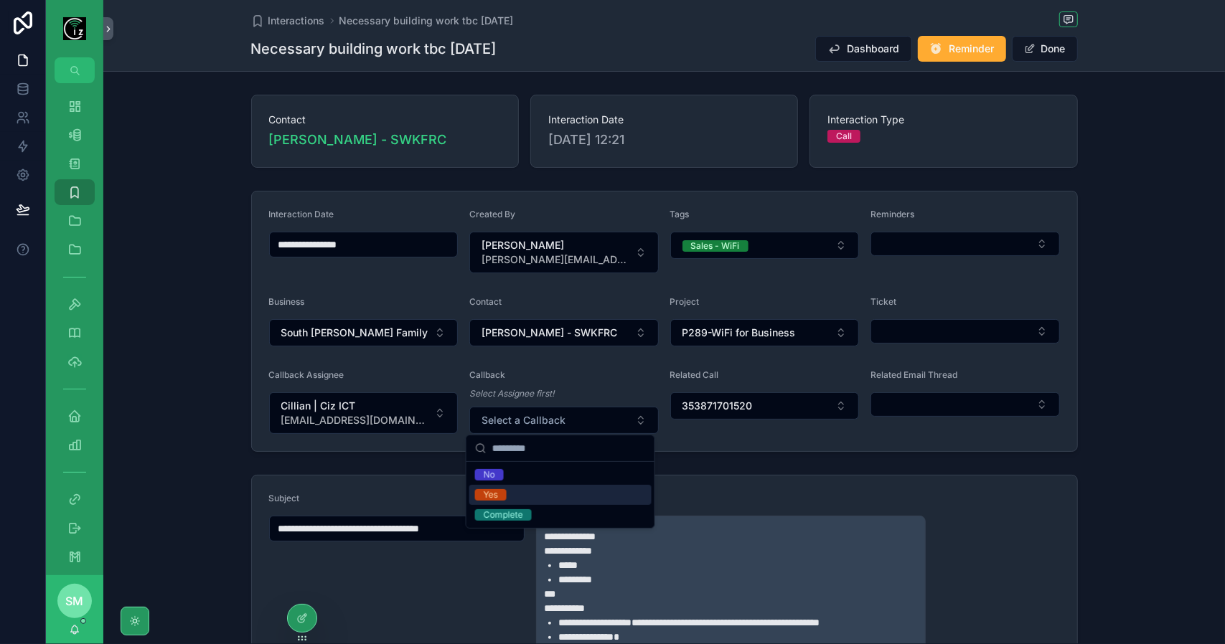
click at [549, 491] on div "Yes" at bounding box center [560, 495] width 182 height 20
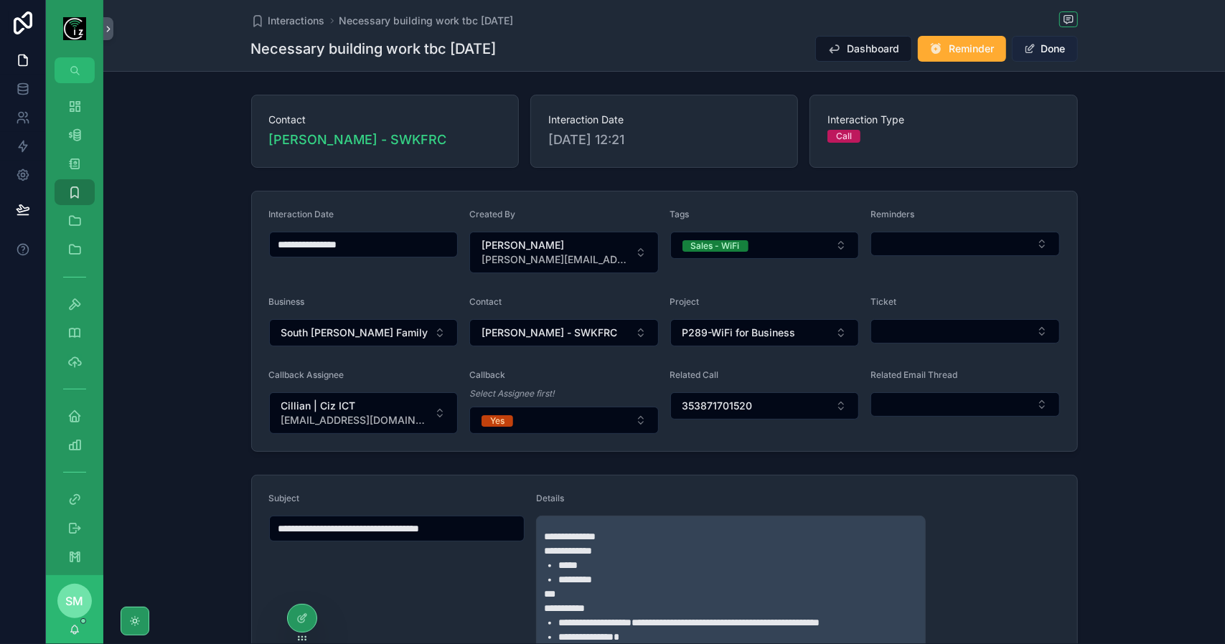
click at [1047, 49] on button "Done" at bounding box center [1044, 49] width 66 height 26
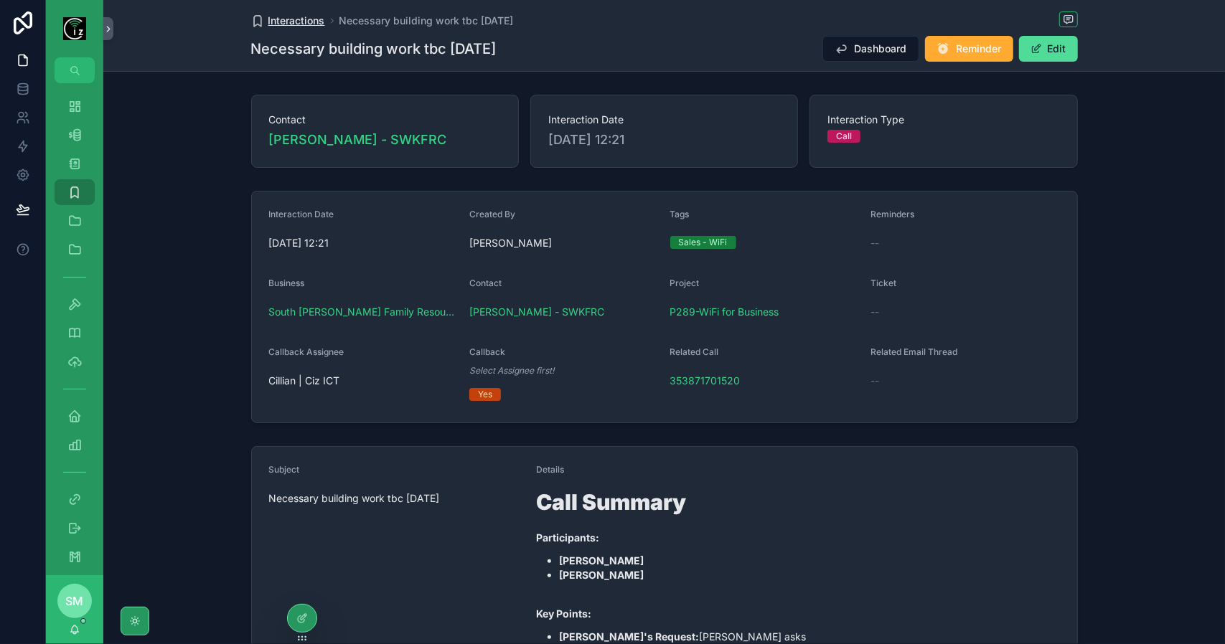
click at [278, 24] on span "Interactions" at bounding box center [296, 21] width 57 height 14
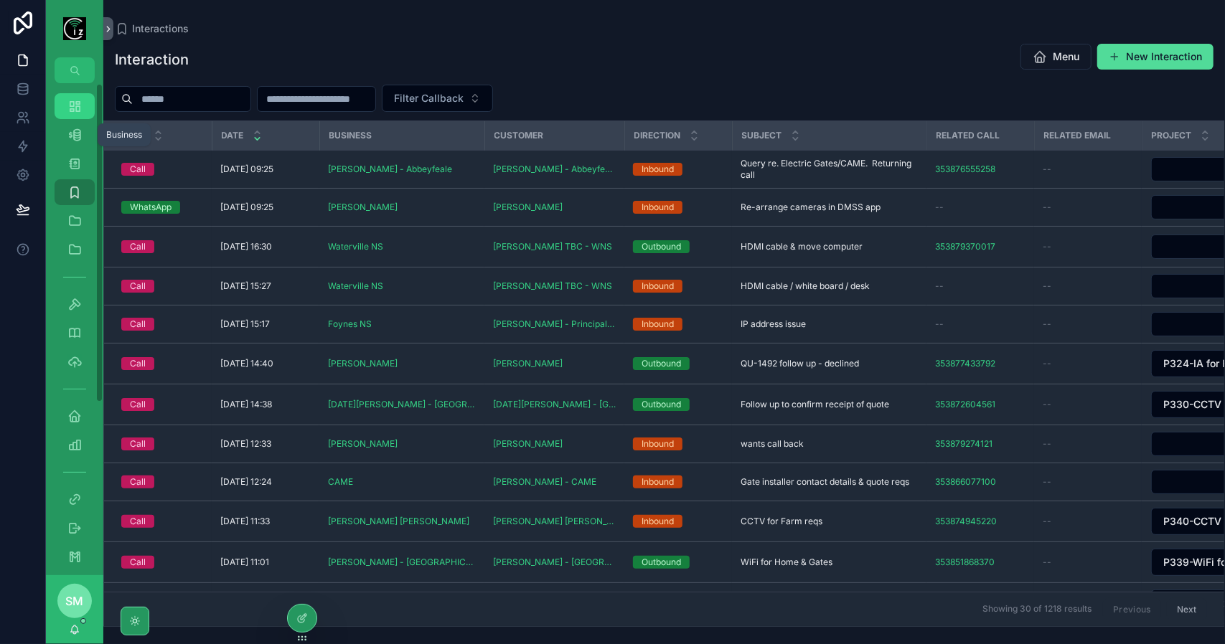
click at [70, 110] on icon "scrollable content" at bounding box center [74, 106] width 14 height 14
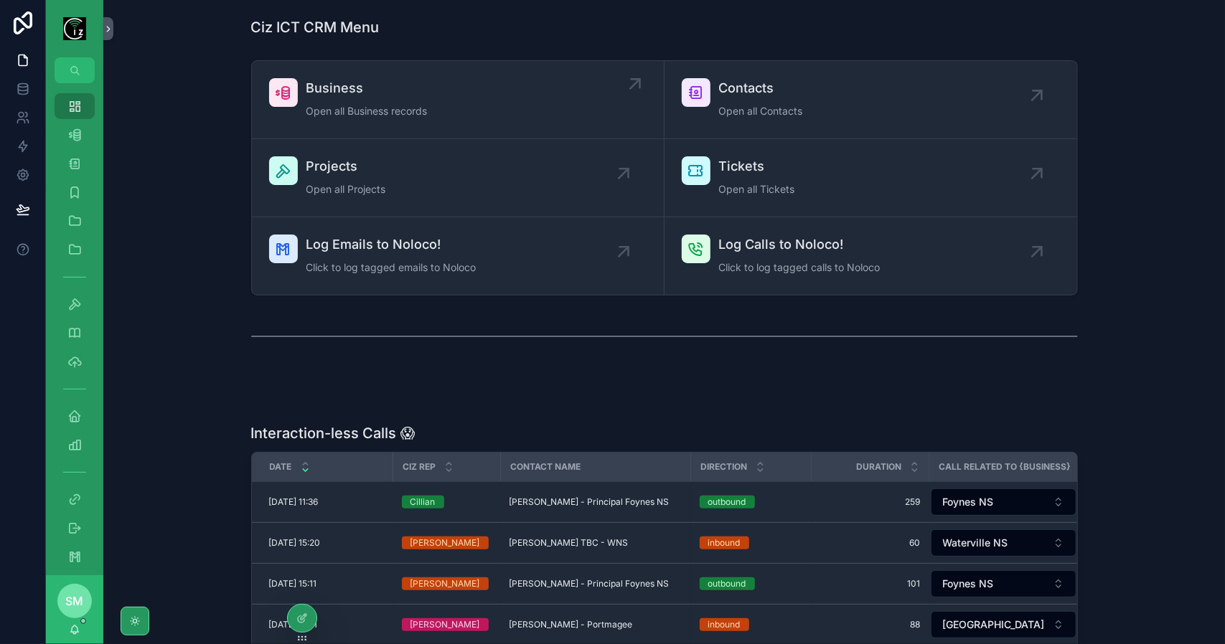
click at [426, 97] on div "Business Open all Business records" at bounding box center [457, 99] width 377 height 43
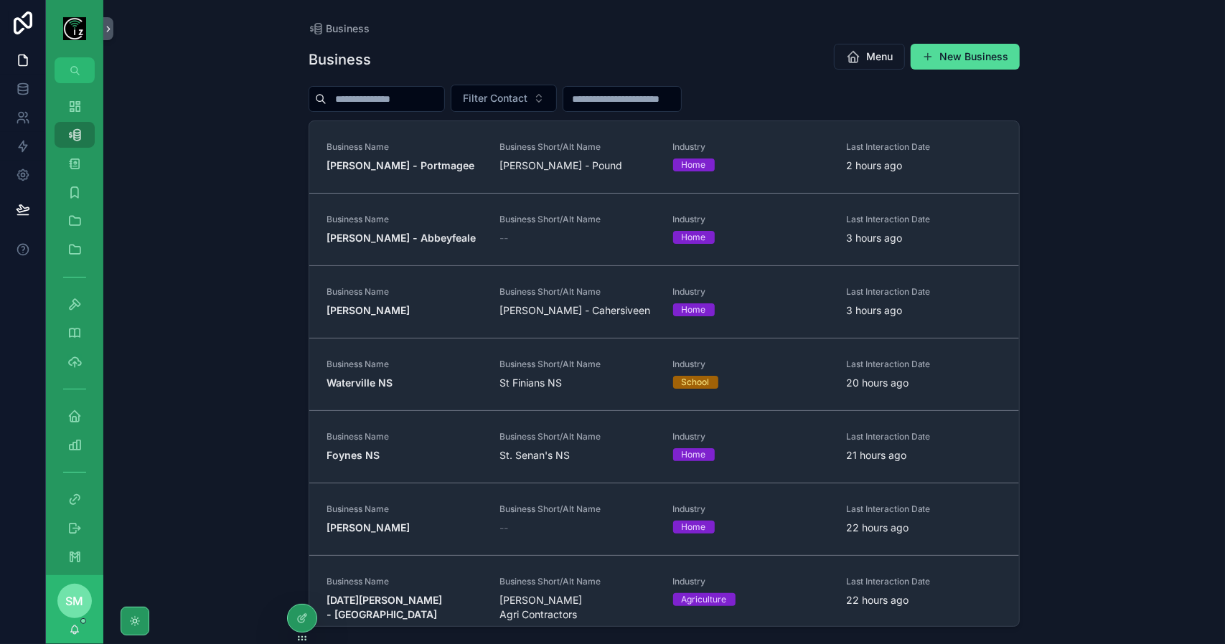
click at [426, 97] on input "scrollable content" at bounding box center [385, 99] width 118 height 20
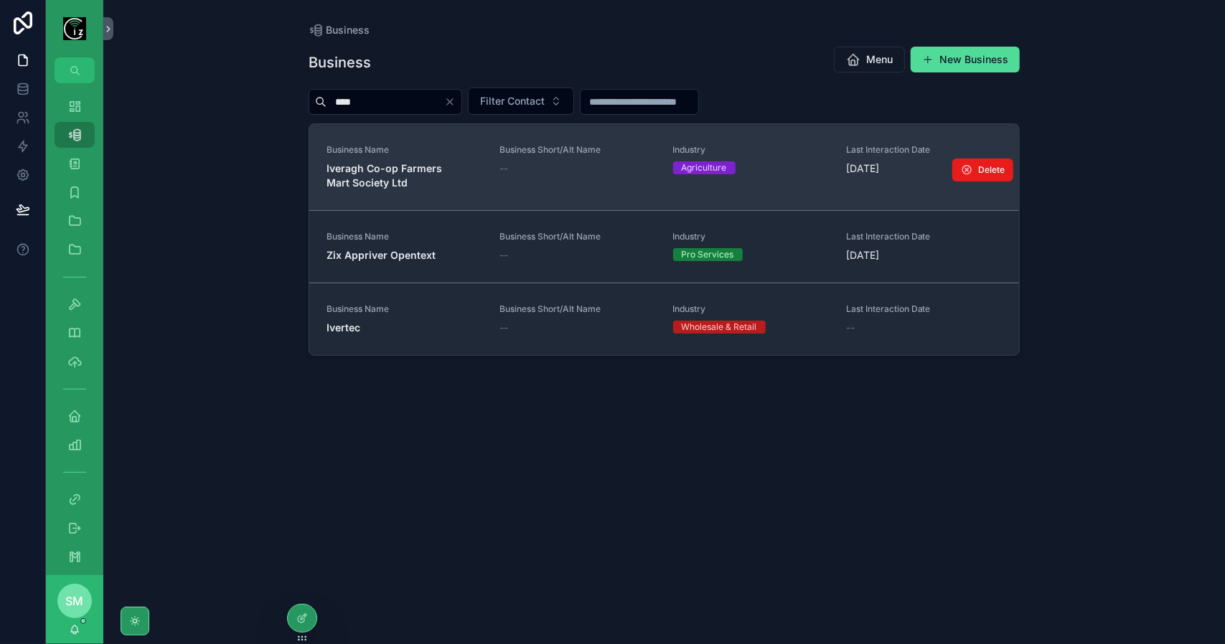
type input "****"
click at [422, 165] on strong "Iveragh Co-op Farmers Mart Society Ltd" at bounding box center [385, 175] width 118 height 27
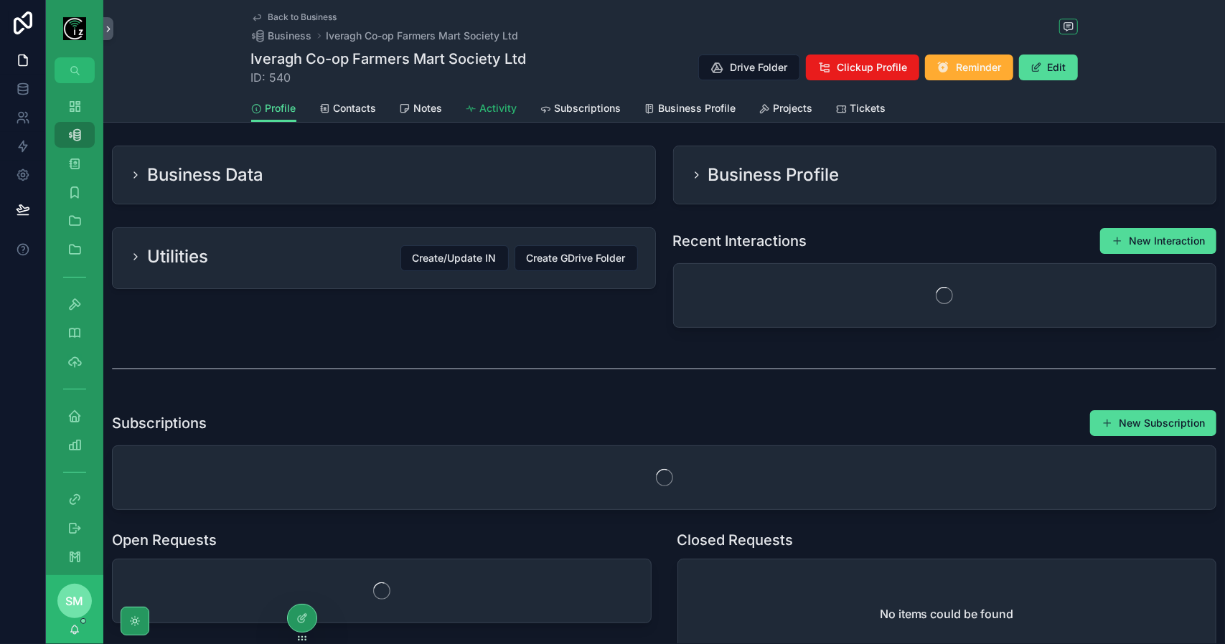
click at [484, 113] on span "Activity" at bounding box center [498, 108] width 37 height 14
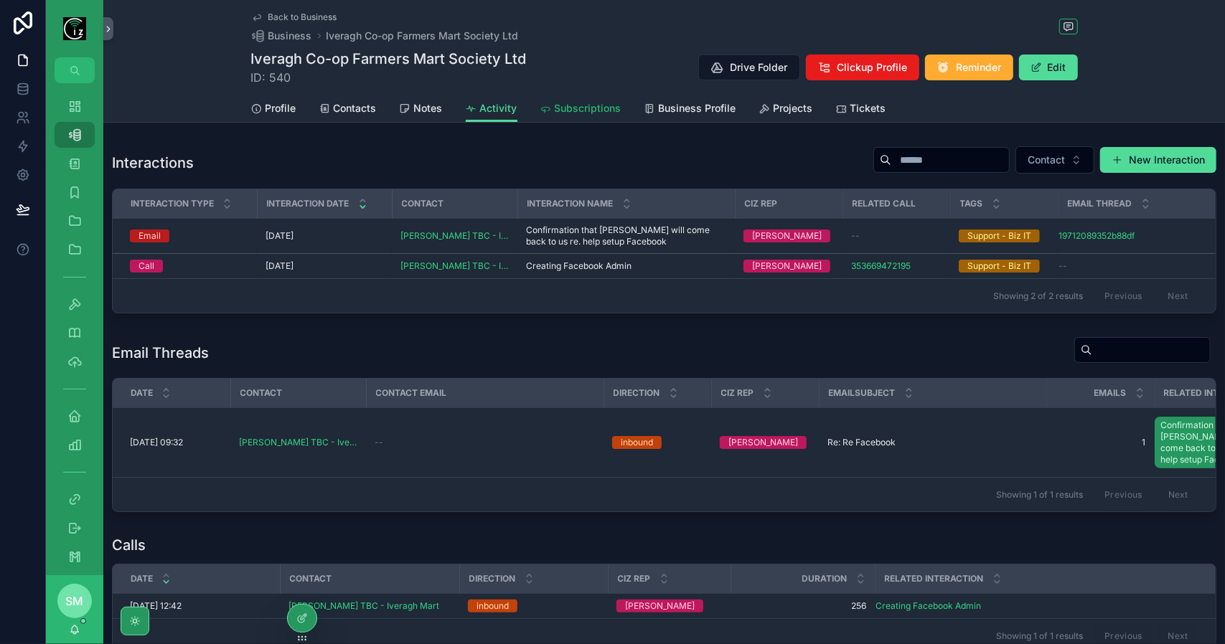
click at [576, 107] on span "Subscriptions" at bounding box center [588, 108] width 67 height 14
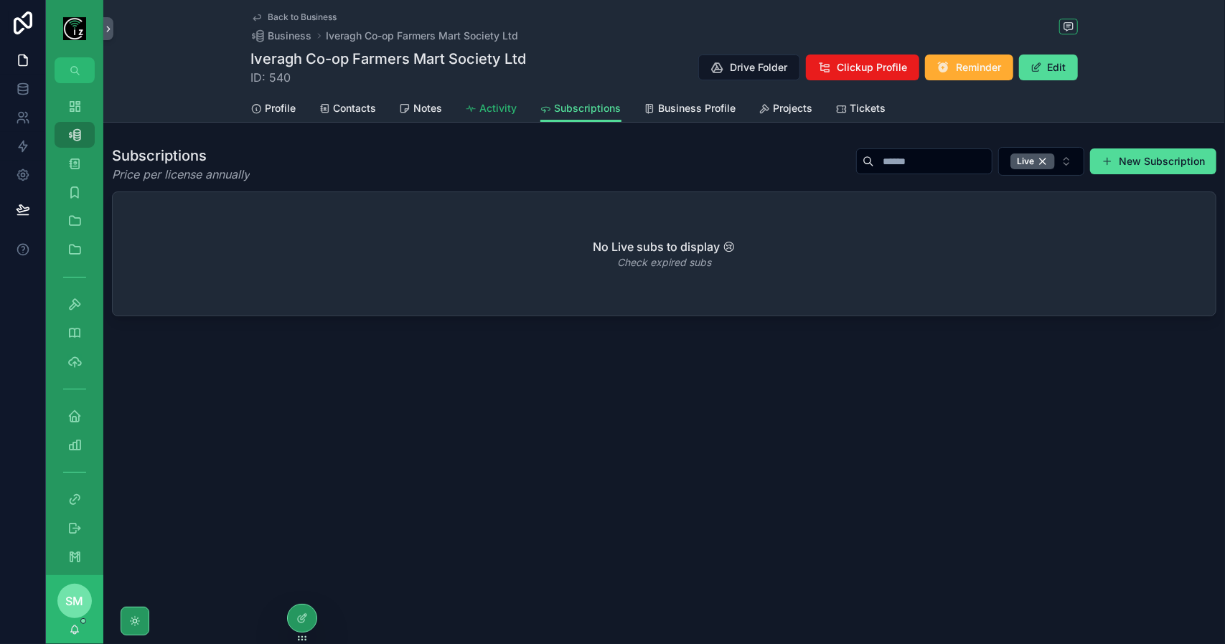
click at [509, 110] on span "Activity" at bounding box center [498, 108] width 37 height 14
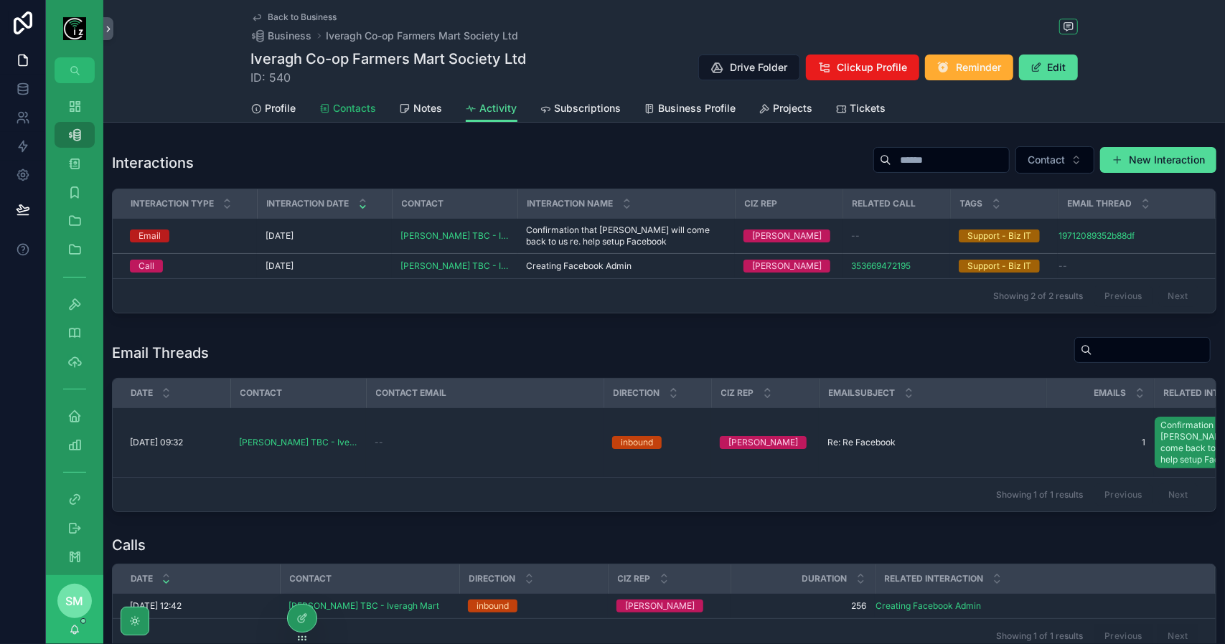
click at [342, 104] on span "Contacts" at bounding box center [355, 108] width 43 height 14
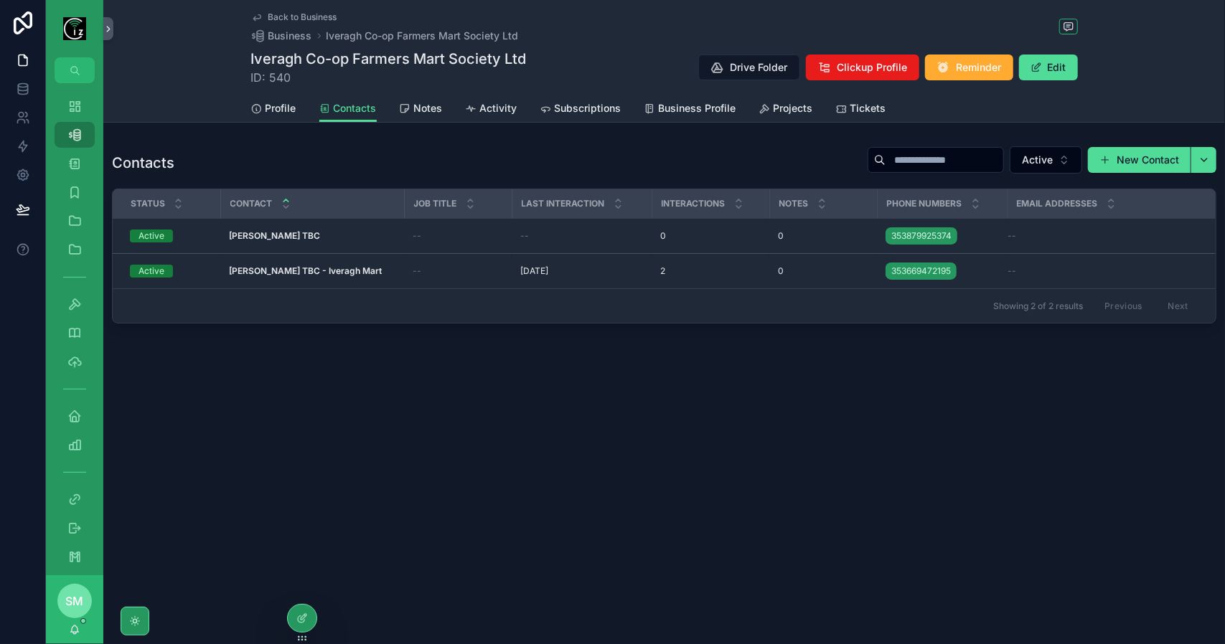
click at [286, 15] on span "Back to Business" at bounding box center [302, 16] width 69 height 11
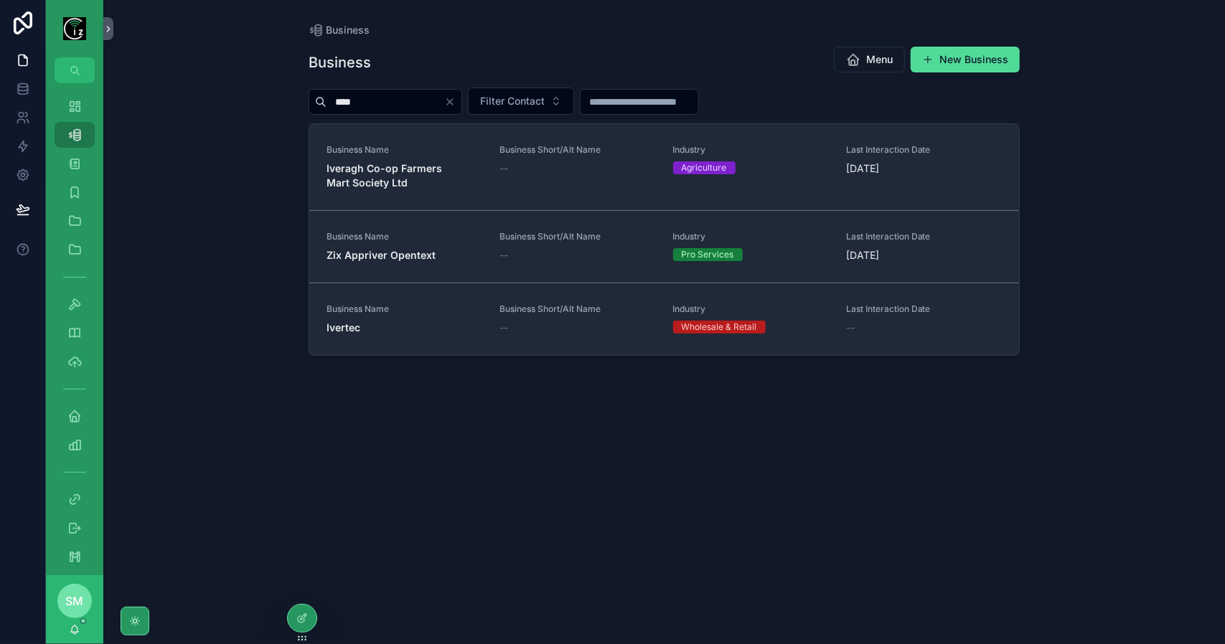
drag, startPoint x: 360, startPoint y: 92, endPoint x: 324, endPoint y: 95, distance: 36.0
click at [324, 95] on div "****" at bounding box center [385, 102] width 154 height 26
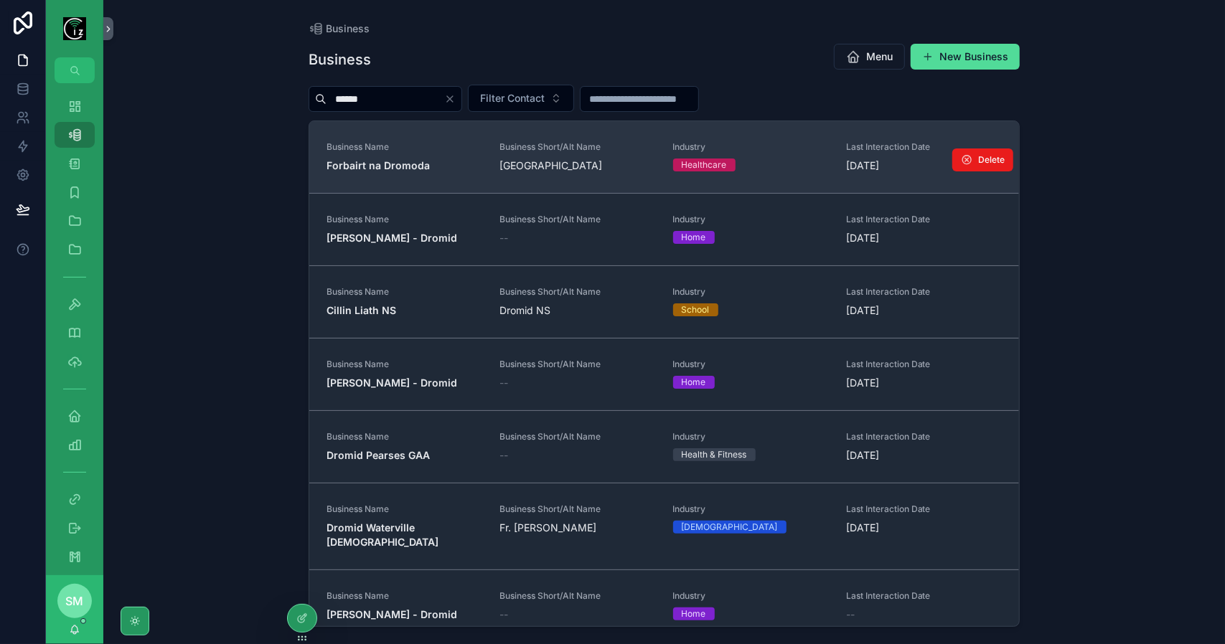
type input "******"
click at [392, 147] on span "Business Name" at bounding box center [404, 146] width 156 height 11
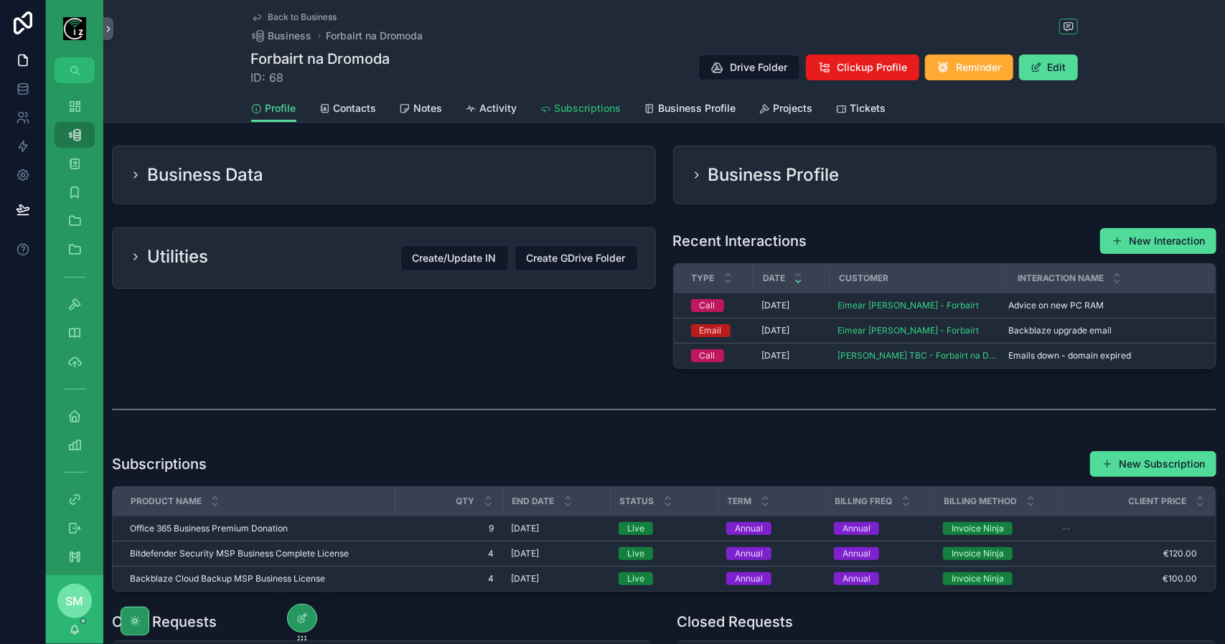
click at [572, 104] on span "Subscriptions" at bounding box center [588, 108] width 67 height 14
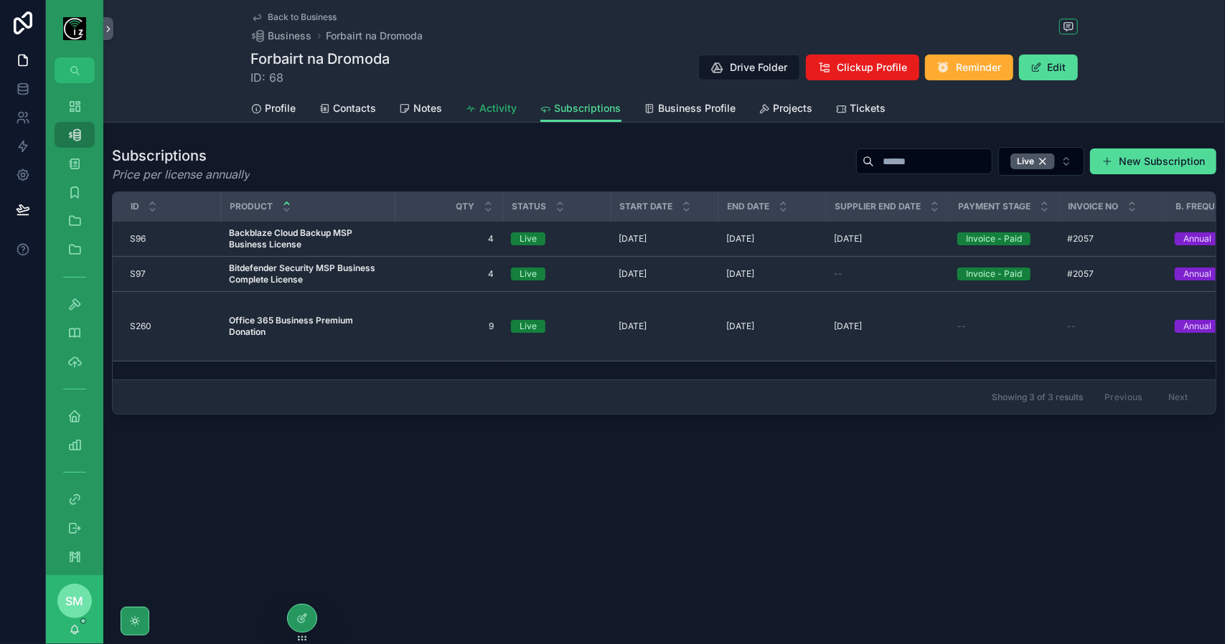
click at [505, 106] on span "Activity" at bounding box center [498, 108] width 37 height 14
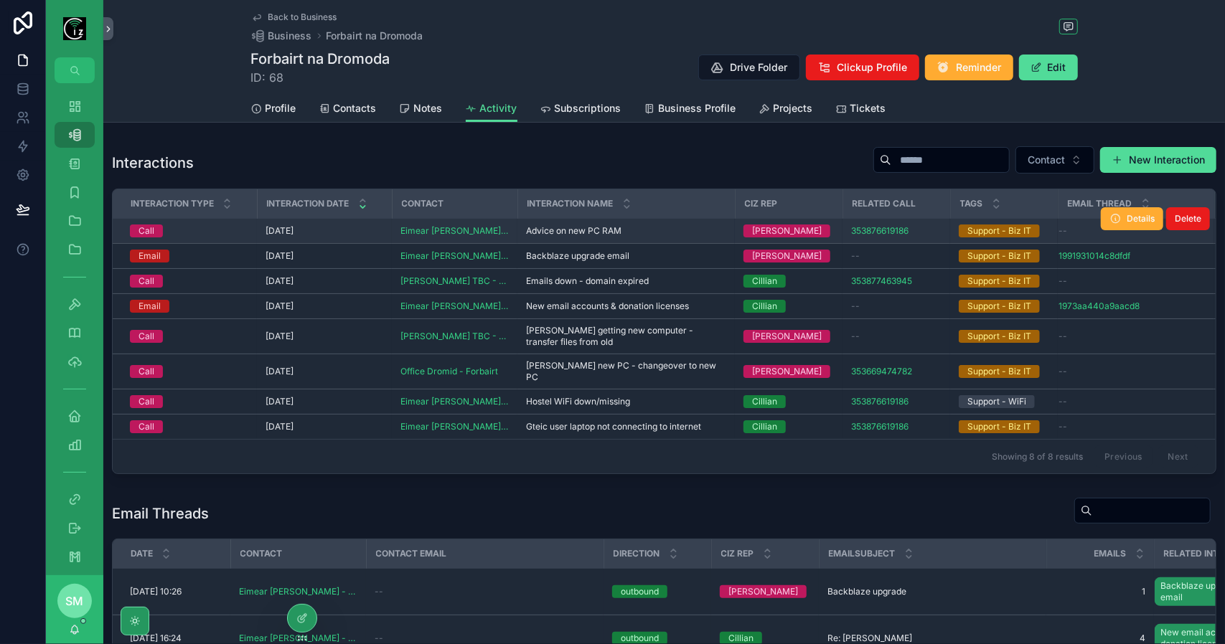
click at [591, 235] on span "Advice on new PC RAM" at bounding box center [573, 230] width 95 height 11
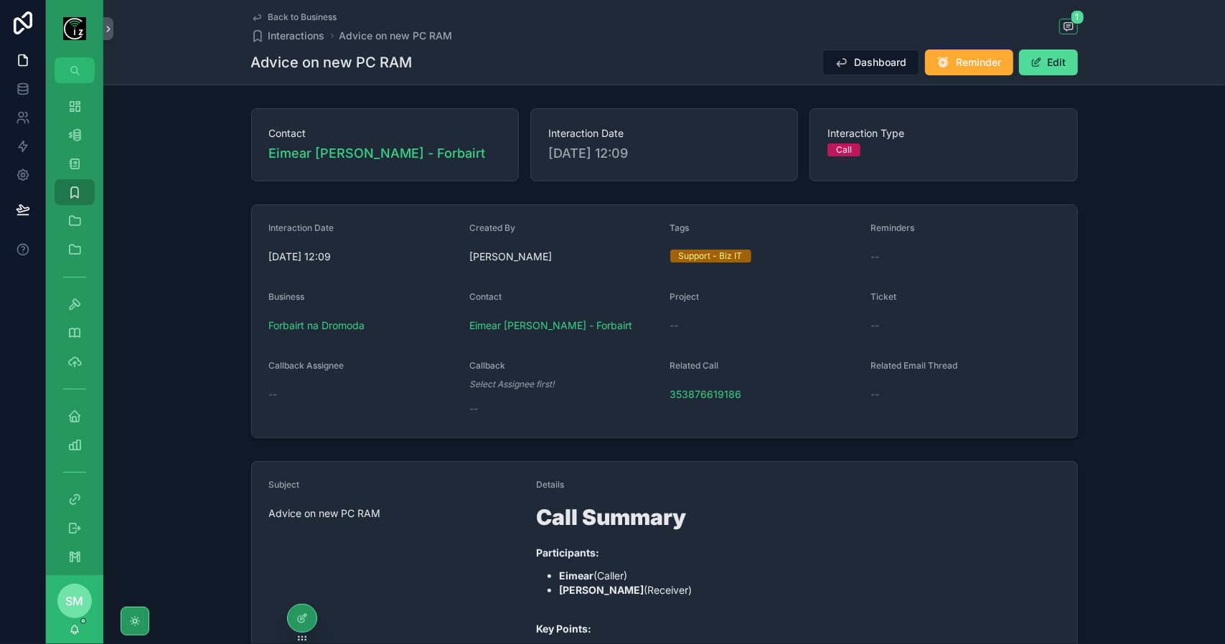
click at [307, 15] on span "Back to Business" at bounding box center [302, 16] width 69 height 11
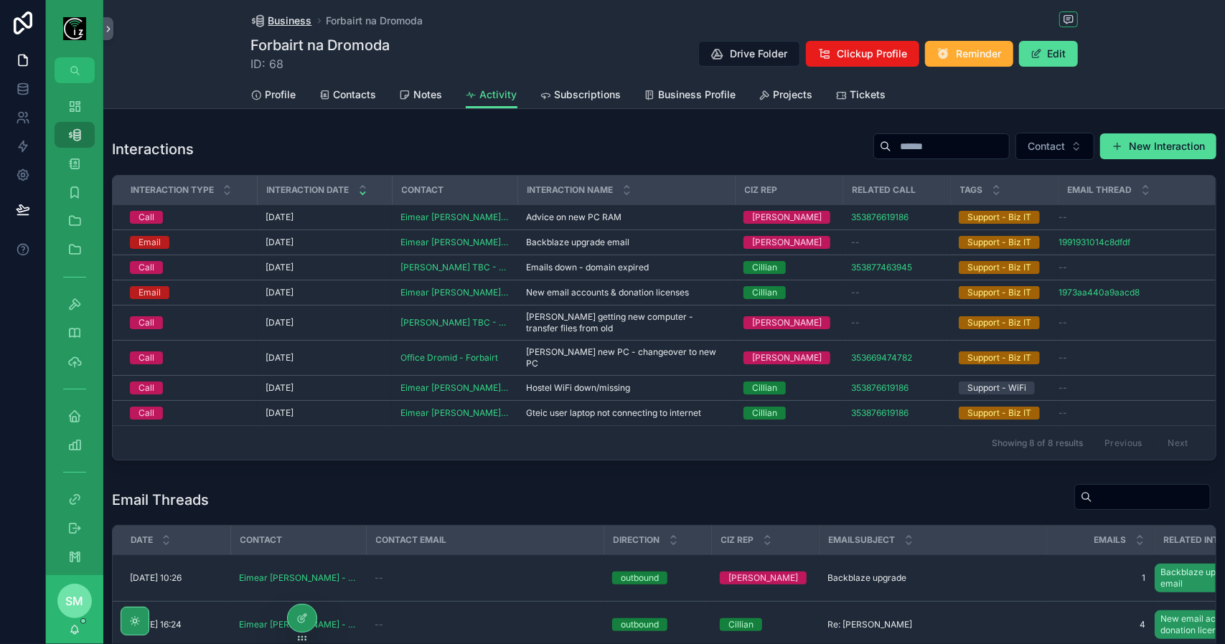
click at [268, 20] on span "Business" at bounding box center [290, 21] width 44 height 14
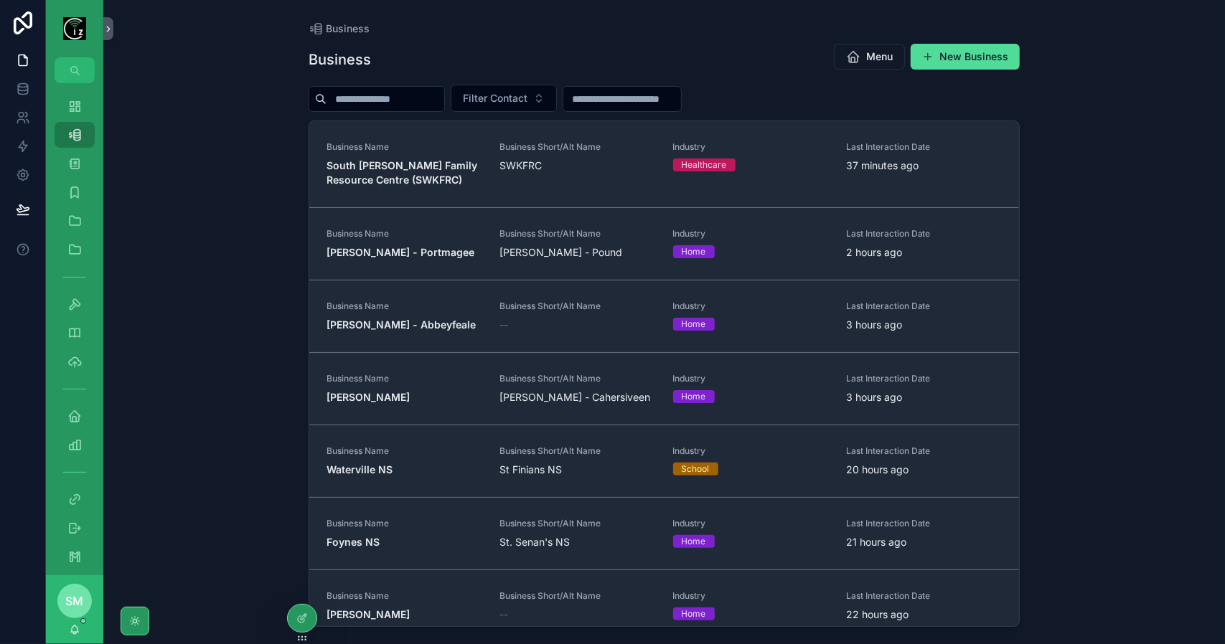
click at [363, 103] on input "scrollable content" at bounding box center [385, 99] width 118 height 20
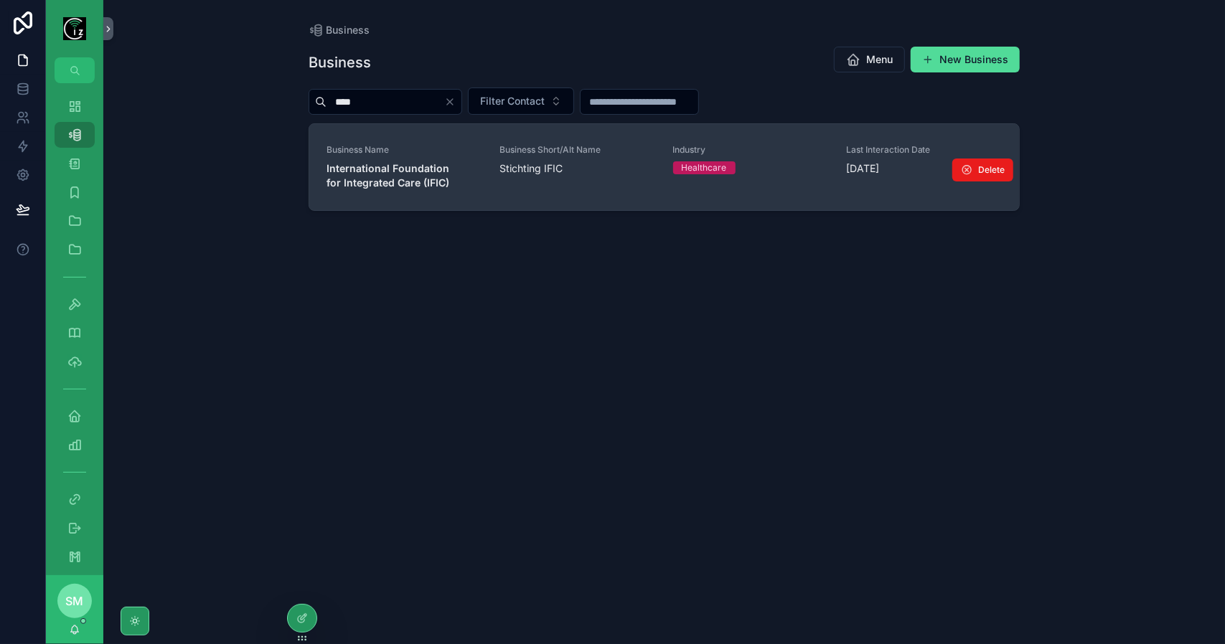
type input "****"
click at [405, 202] on link "Business Name International Foundation for Integrated Care (IFIC) Business Shor…" at bounding box center [663, 167] width 709 height 86
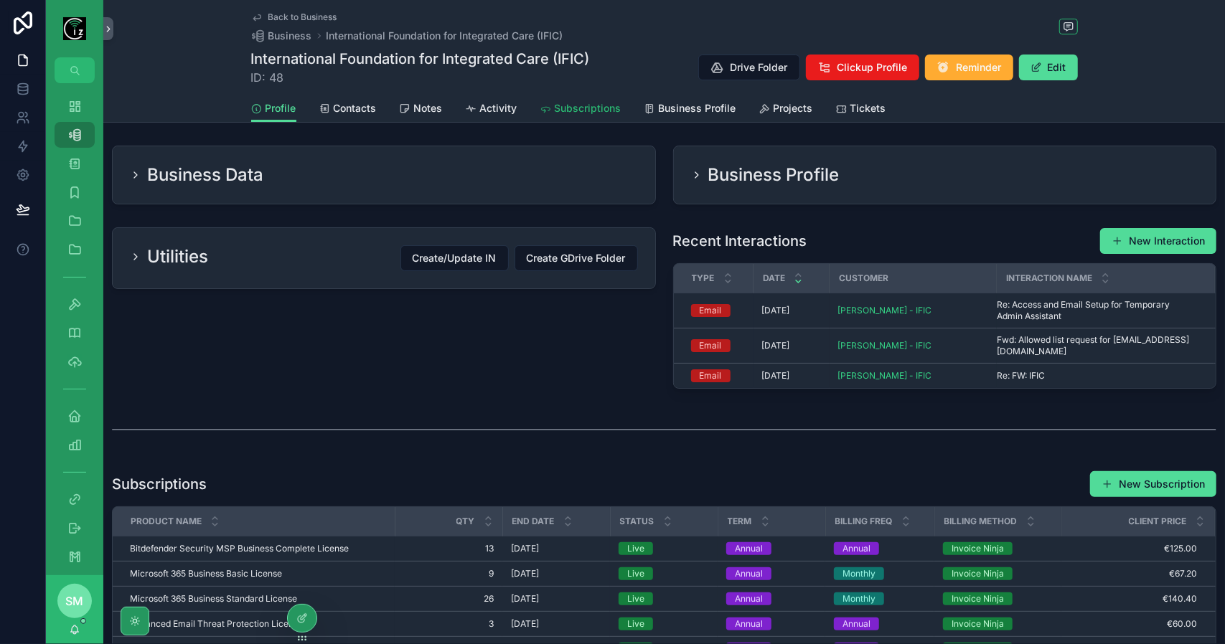
click at [547, 105] on div "Subscriptions" at bounding box center [580, 108] width 81 height 14
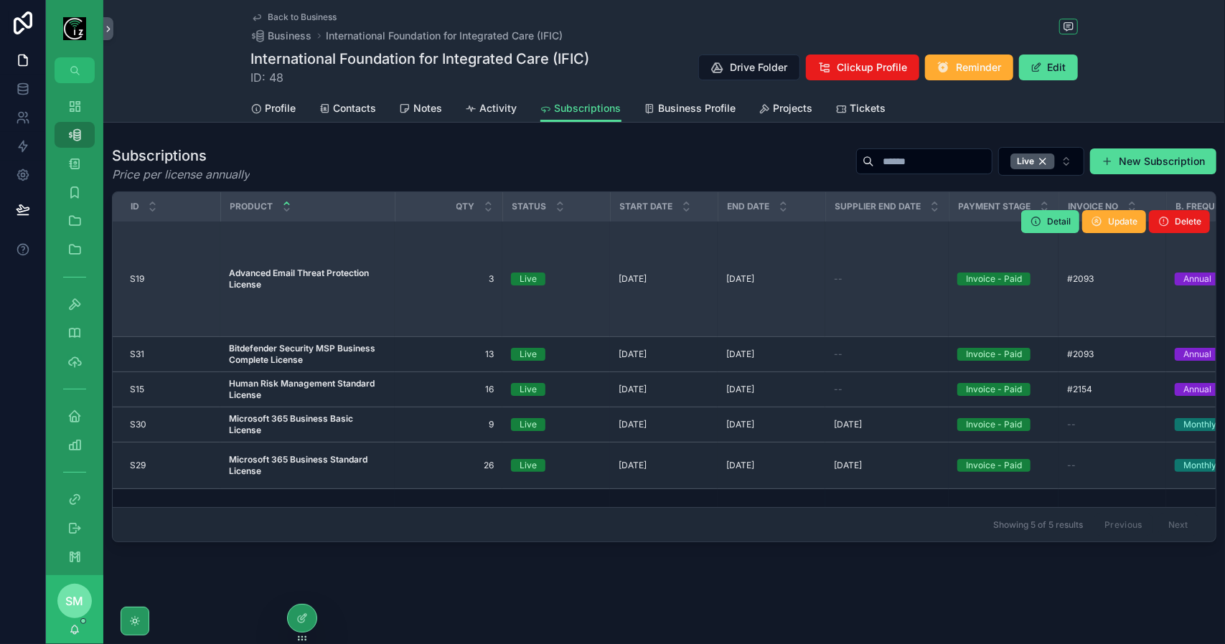
click at [356, 268] on strong "Advanced Email Threat Protection License" at bounding box center [300, 279] width 142 height 22
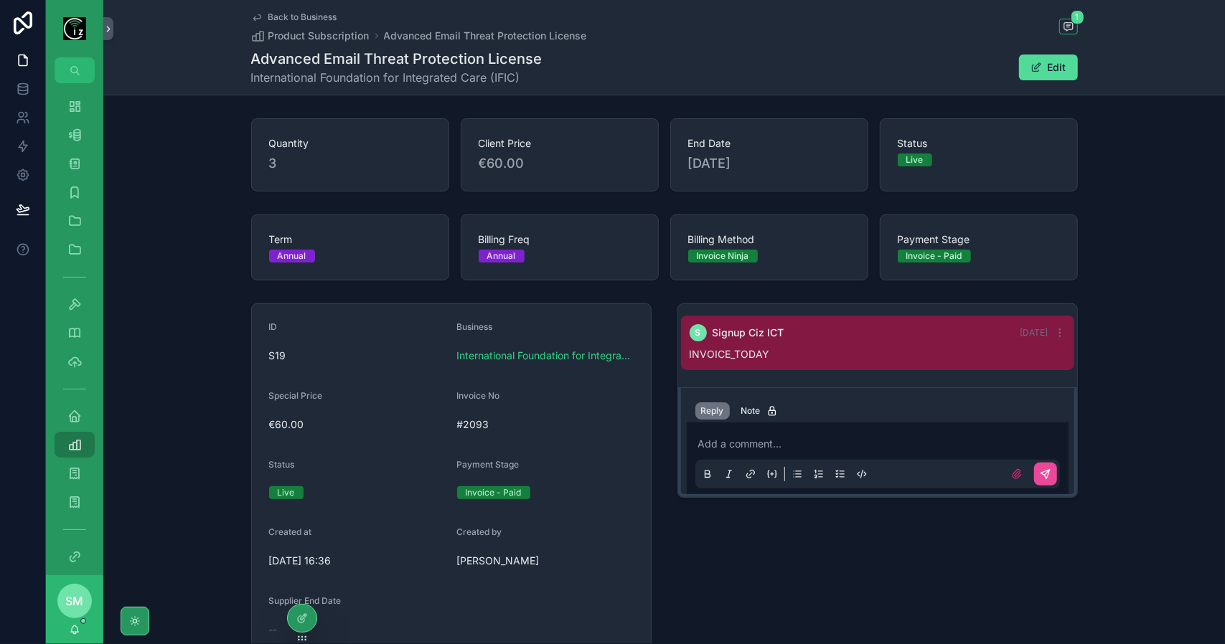
click at [312, 14] on span "Back to Business" at bounding box center [302, 16] width 69 height 11
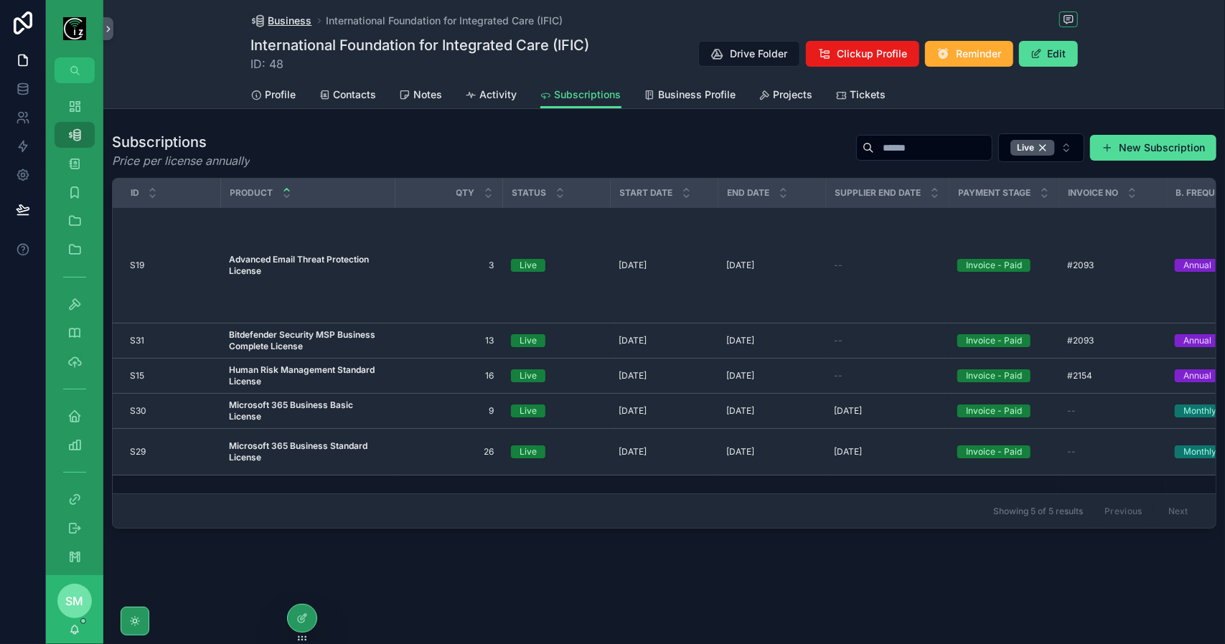
click at [286, 21] on span "Business" at bounding box center [290, 21] width 44 height 14
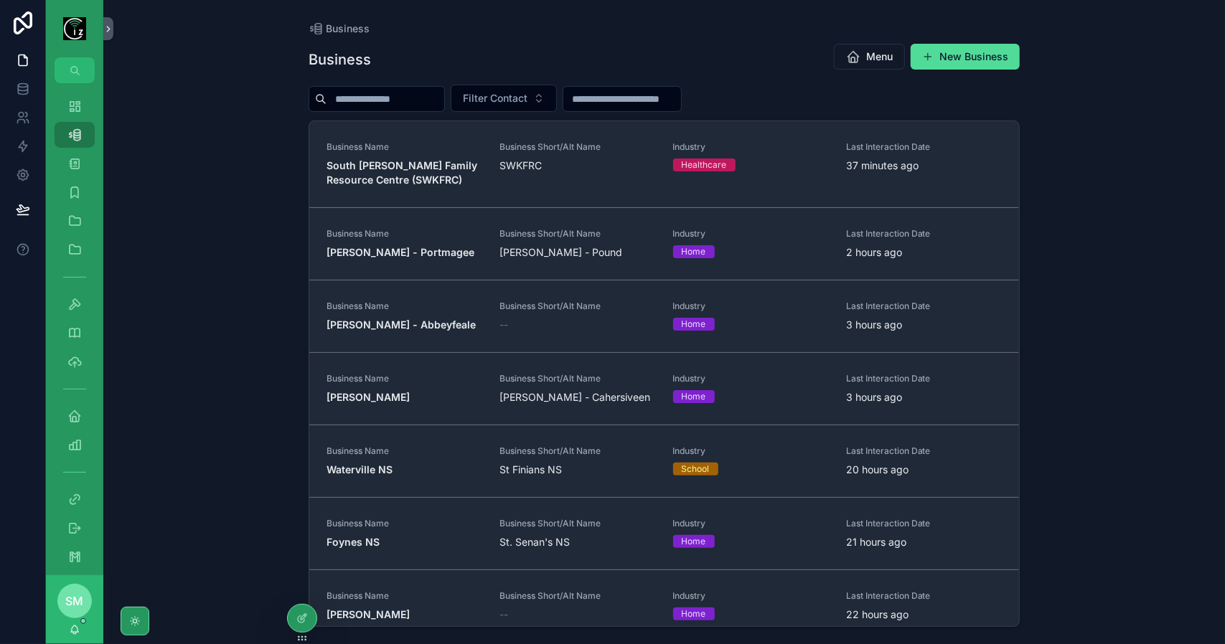
click at [373, 95] on input "scrollable content" at bounding box center [385, 99] width 118 height 20
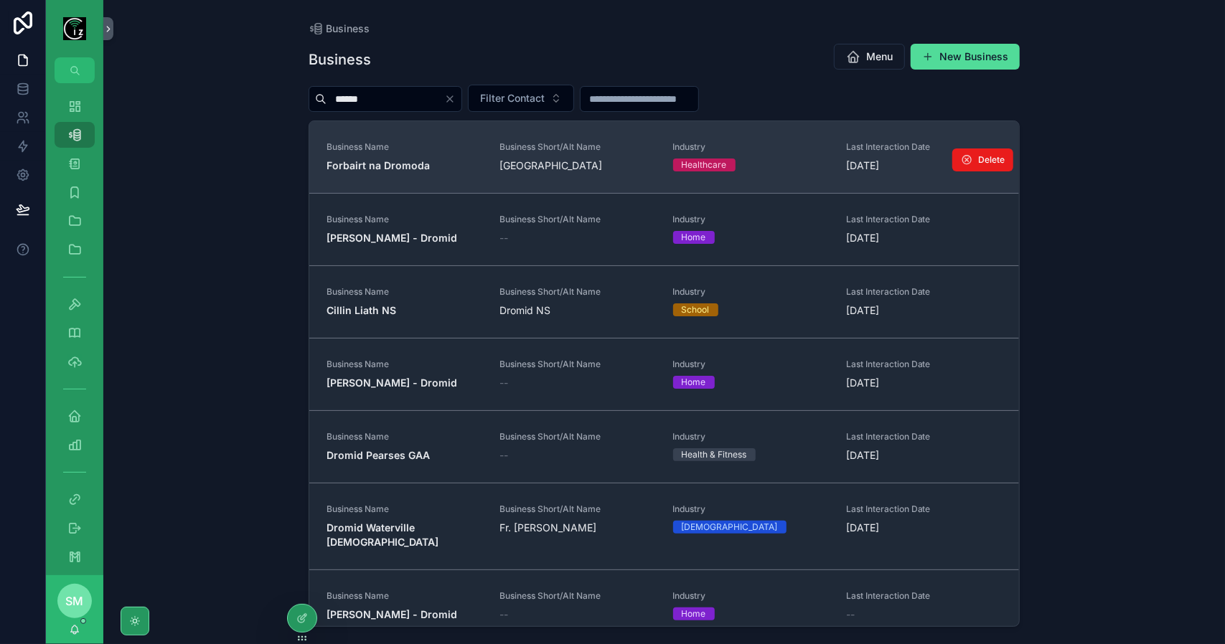
type input "******"
click at [407, 156] on div "Business Name Forbairt na Dromoda" at bounding box center [404, 157] width 156 height 32
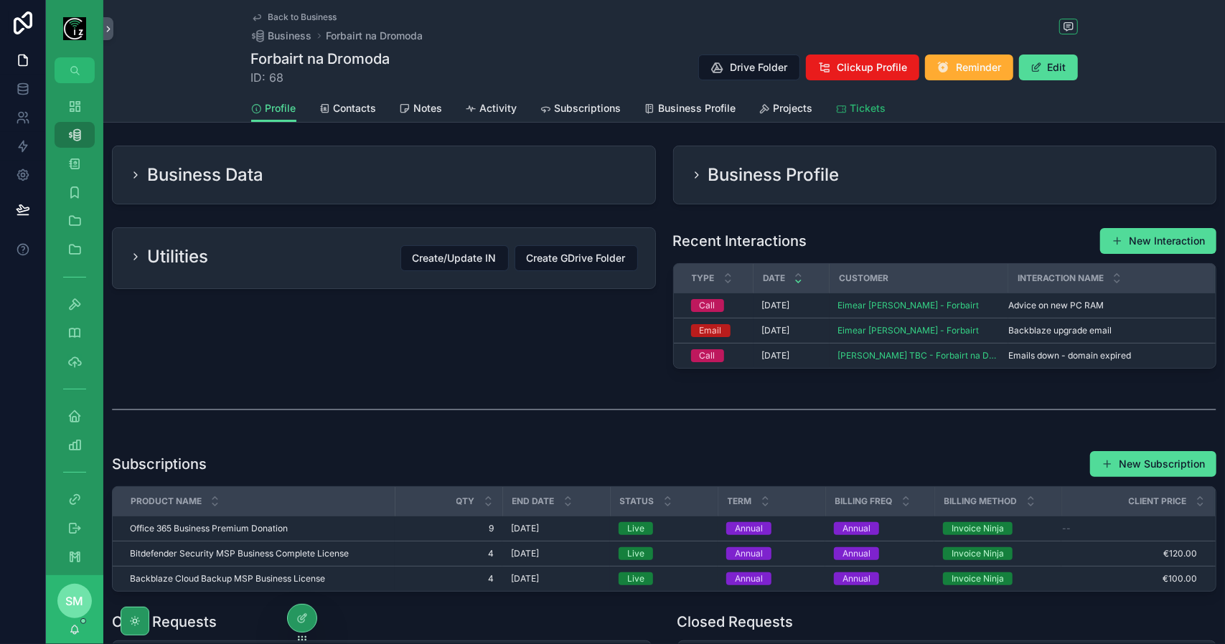
click at [838, 107] on icon "scrollable content" at bounding box center [841, 108] width 11 height 11
